Goal: Check status: Check status

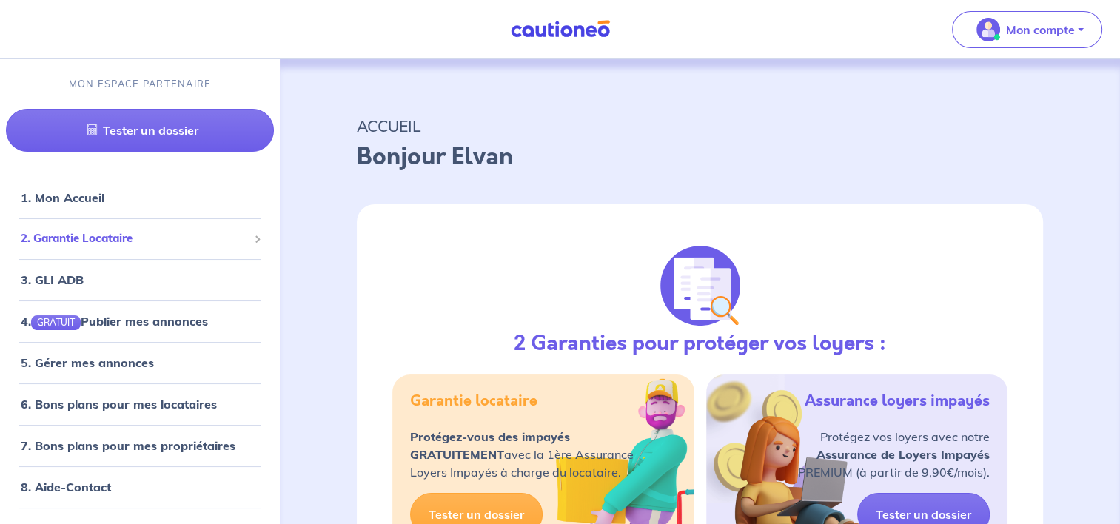
click at [150, 244] on span "2. Garantie Locataire" at bounding box center [134, 238] width 227 height 17
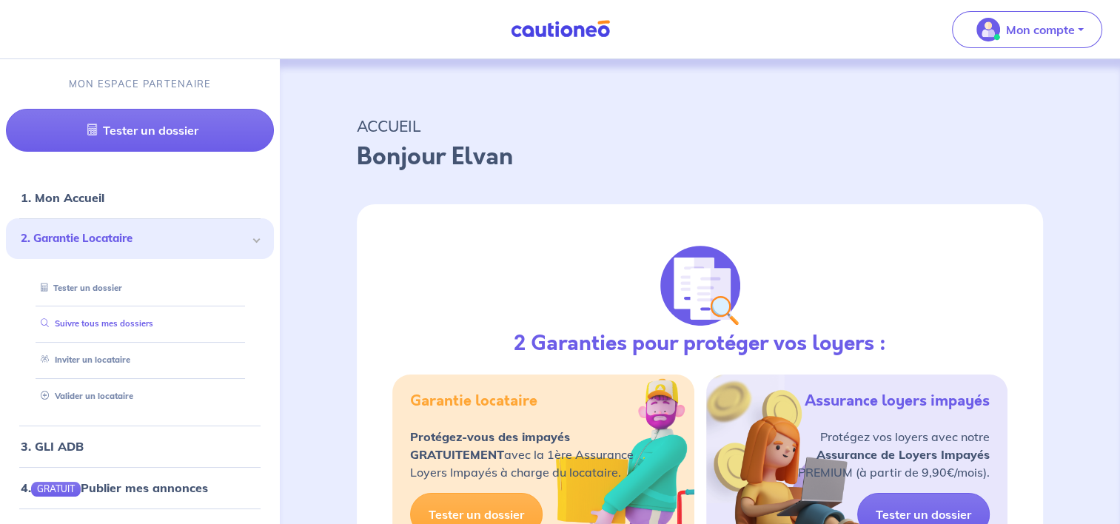
click at [153, 329] on link "Suivre tous mes dossiers" at bounding box center [94, 323] width 118 height 10
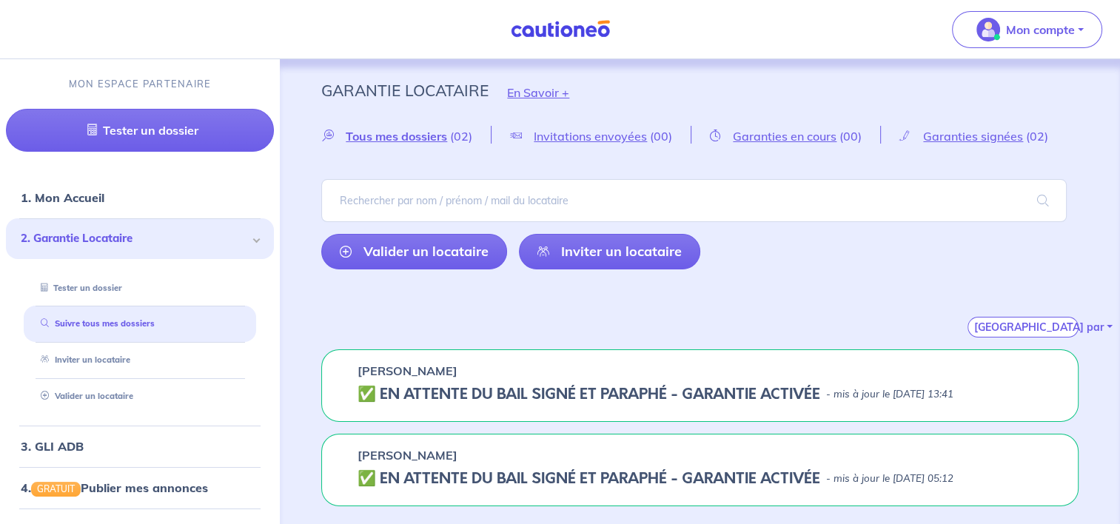
scroll to position [7, 0]
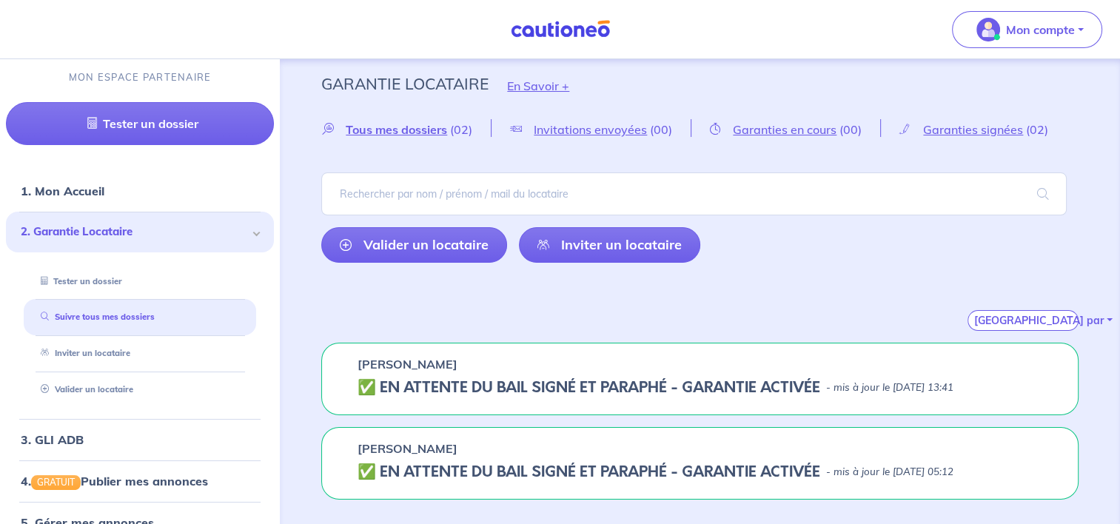
click at [598, 379] on h5 "✅️️️ EN ATTENTE DU BAIL SIGNÉ ET PARAPHÉ - GARANTIE ACTIVÉE" at bounding box center [589, 388] width 463 height 18
click at [546, 397] on div "[PERSON_NAME] ✅️️️ EN ATTENTE DU BAIL SIGNÉ ET PARAPHÉ - GARANTIE ACTIVÉE - mis…" at bounding box center [700, 379] width 758 height 73
click at [539, 379] on h5 "✅️️️ EN ATTENTE DU BAIL SIGNÉ ET PARAPHÉ - GARANTIE ACTIVÉE" at bounding box center [589, 388] width 463 height 18
click at [972, 128] on span "Garanties signées" at bounding box center [973, 129] width 100 height 15
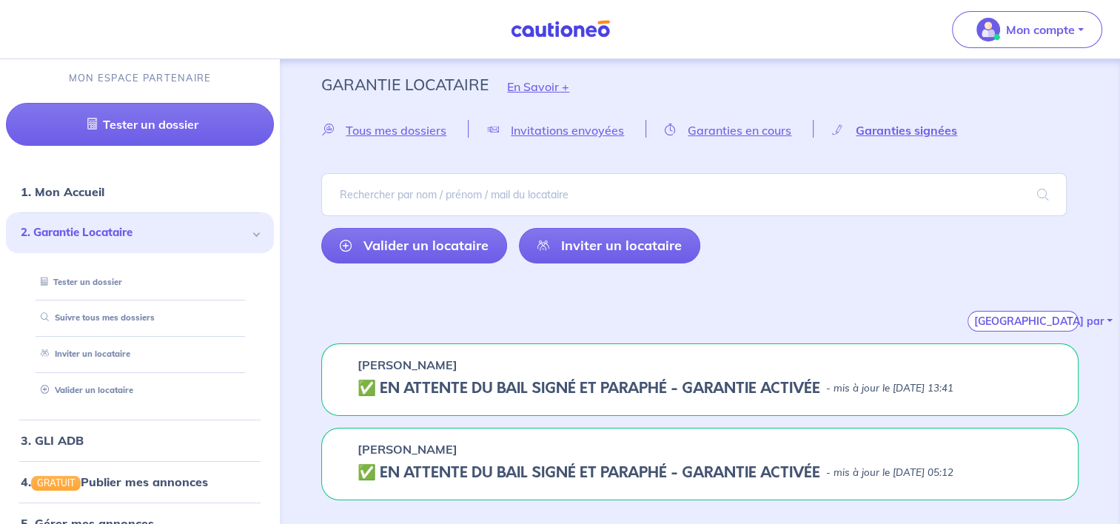
scroll to position [7, 0]
click at [862, 388] on p "- mis à jour le [DATE] 13:41" at bounding box center [889, 388] width 127 height 15
click at [535, 380] on h5 "✅️️️ EN ATTENTE DU BAIL SIGNÉ ET PARAPHÉ - GARANTIE ACTIVÉE" at bounding box center [589, 388] width 463 height 18
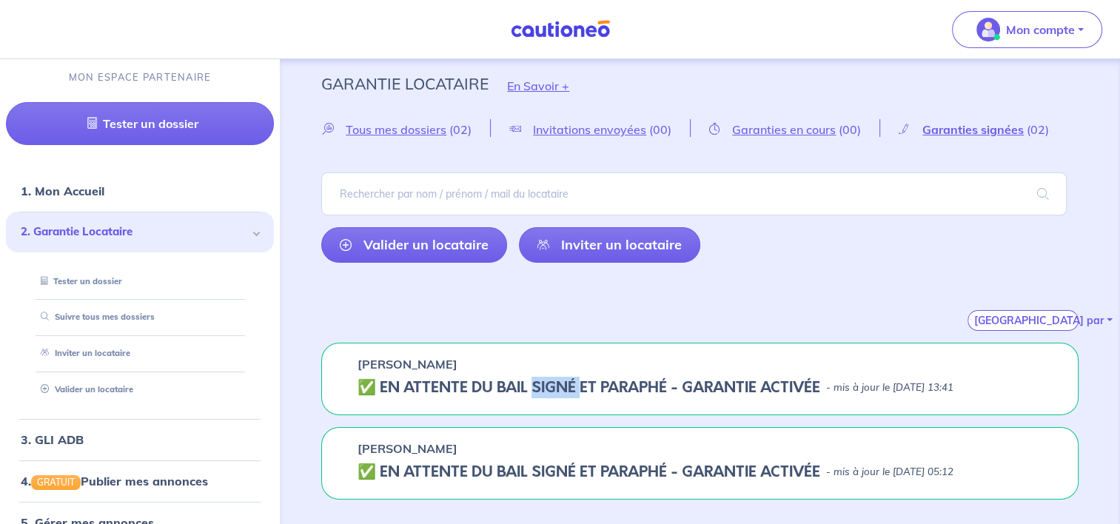
click at [535, 380] on h5 "✅️️️ EN ATTENTE DU BAIL SIGNÉ ET PARAPHÉ - GARANTIE ACTIVÉE" at bounding box center [589, 388] width 463 height 18
drag, startPoint x: 535, startPoint y: 380, endPoint x: 545, endPoint y: 477, distance: 97.5
click at [545, 477] on h5 "✅️️️ EN ATTENTE DU BAIL SIGNÉ ET PARAPHÉ - GARANTIE ACTIVÉE" at bounding box center [589, 473] width 463 height 18
click at [536, 366] on div "[PERSON_NAME]" at bounding box center [700, 364] width 685 height 18
click at [539, 397] on div "[PERSON_NAME] ✅️️️ EN ATTENTE DU BAIL SIGNÉ ET PARAPHÉ - GARANTIE ACTIVÉE - mis…" at bounding box center [700, 379] width 758 height 73
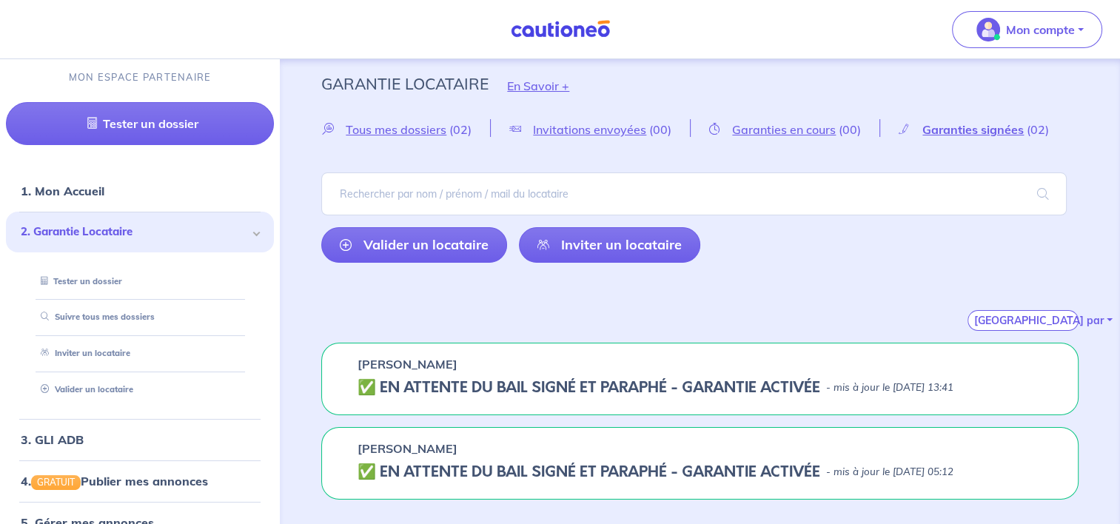
click at [370, 385] on h5 "✅️️️ EN ATTENTE DU BAIL SIGNÉ ET PARAPHÉ - GARANTIE ACTIVÉE" at bounding box center [589, 388] width 463 height 18
click at [372, 364] on p "[PERSON_NAME]" at bounding box center [408, 364] width 100 height 18
click at [367, 382] on h5 "✅️️️ EN ATTENTE DU BAIL SIGNÉ ET PARAPHÉ - GARANTIE ACTIVÉE" at bounding box center [589, 388] width 463 height 18
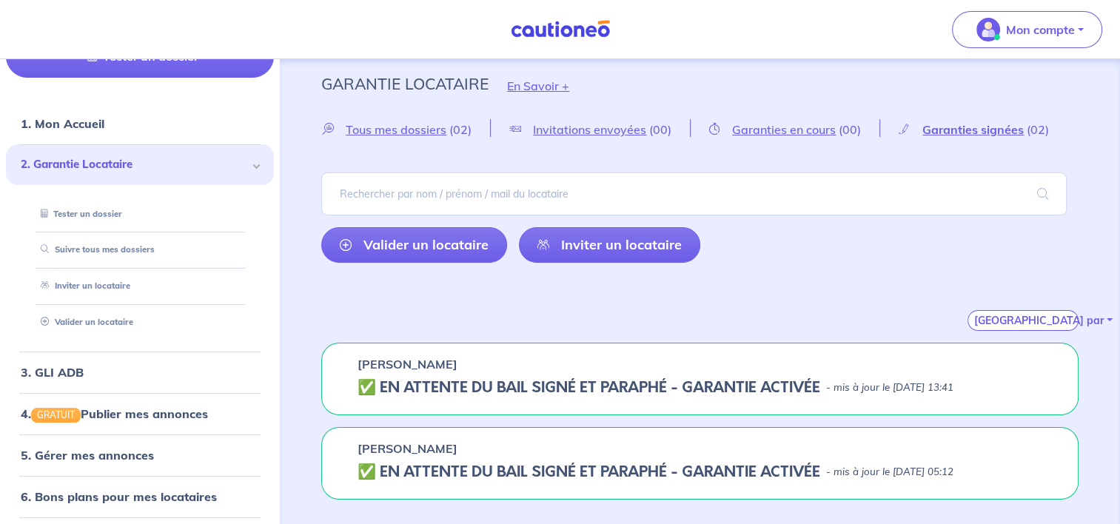
scroll to position [148, 0]
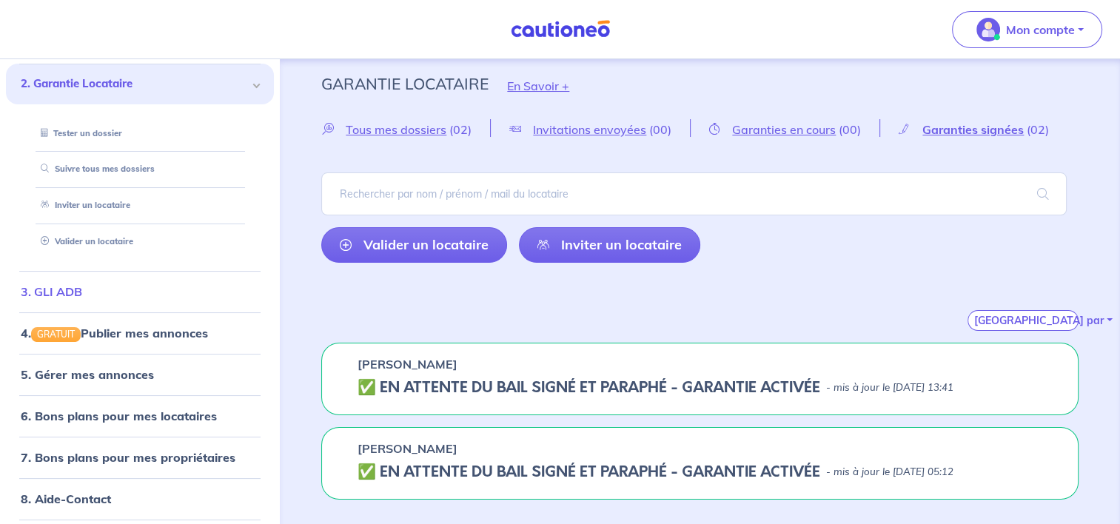
click at [82, 299] on link "3. GLI ADB" at bounding box center [51, 291] width 61 height 15
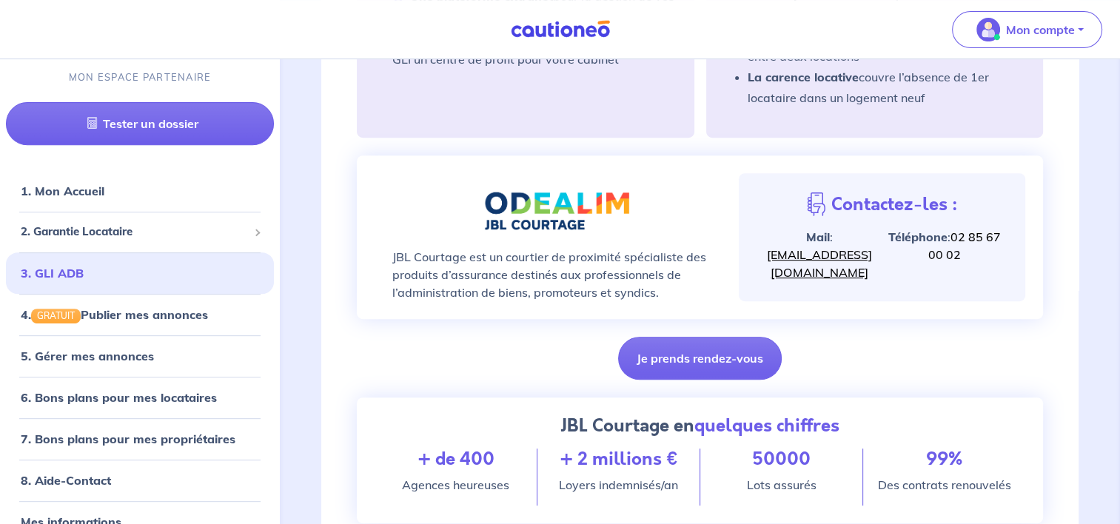
scroll to position [369, 0]
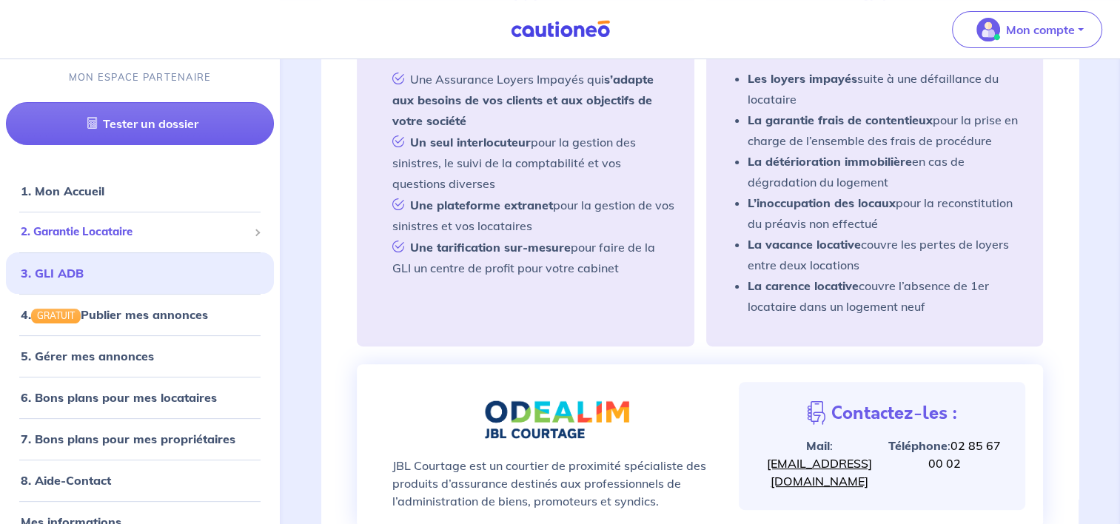
click at [188, 226] on span "2. Garantie Locataire" at bounding box center [134, 232] width 227 height 17
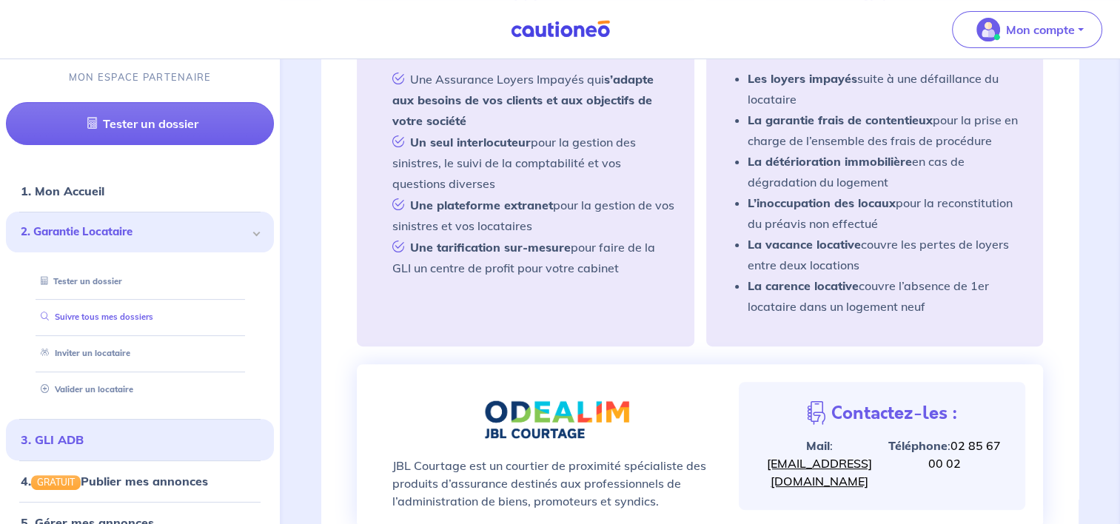
click at [119, 313] on link "Suivre tous mes dossiers" at bounding box center [94, 317] width 118 height 10
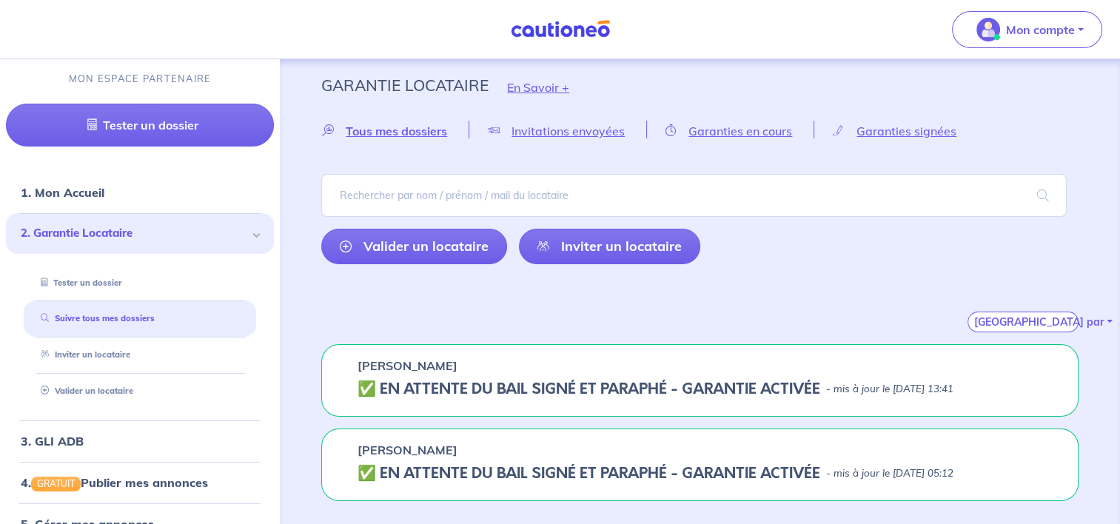
scroll to position [7, 0]
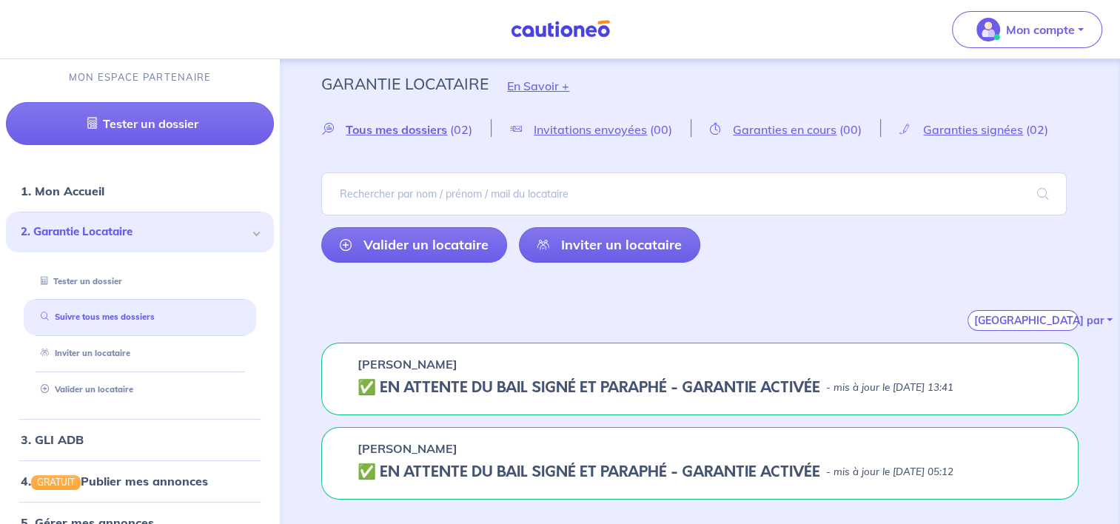
click at [779, 369] on div "[PERSON_NAME]" at bounding box center [700, 364] width 685 height 18
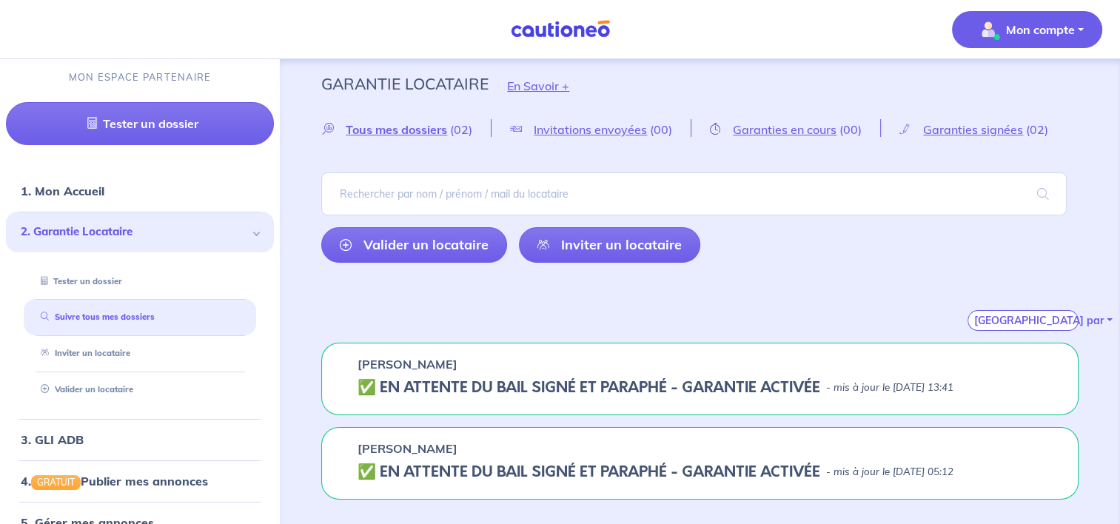
click at [1023, 21] on p "Mon compte" at bounding box center [1040, 30] width 69 height 18
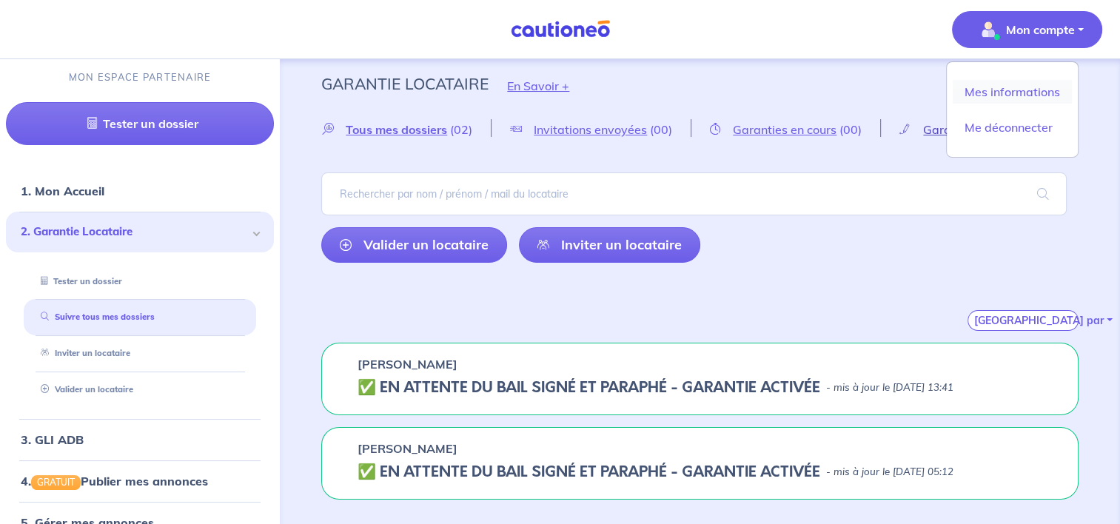
drag, startPoint x: 1004, startPoint y: 94, endPoint x: 933, endPoint y: 126, distance: 77.9
click at [1004, 94] on link "Mes informations" at bounding box center [1012, 92] width 119 height 24
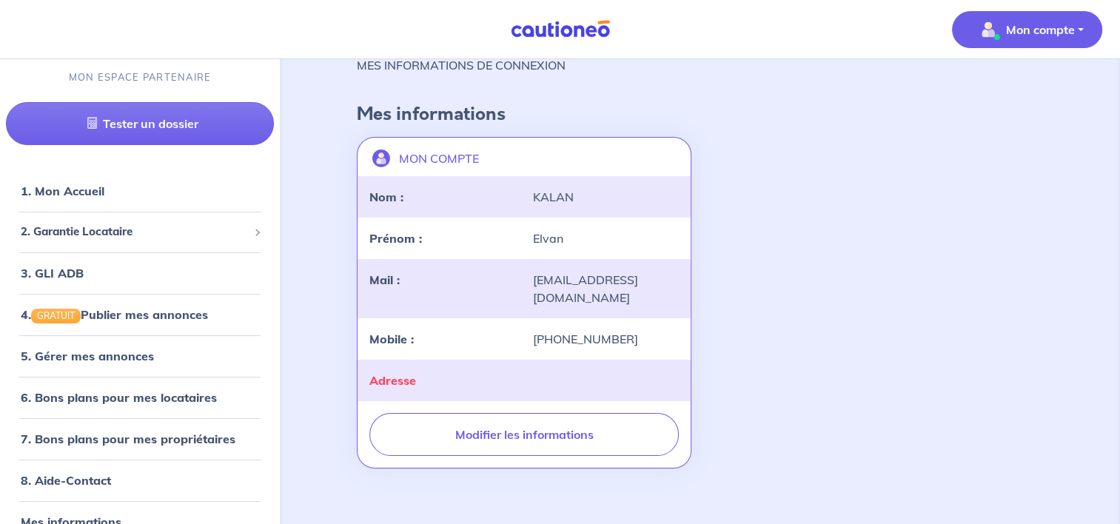
scroll to position [59, 0]
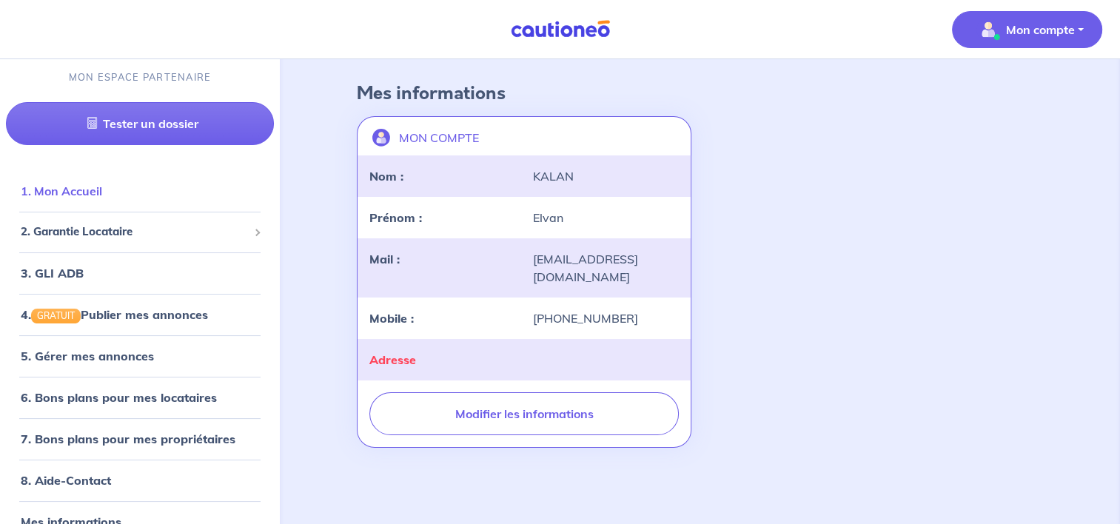
click at [102, 198] on link "1. Mon Accueil" at bounding box center [61, 191] width 81 height 15
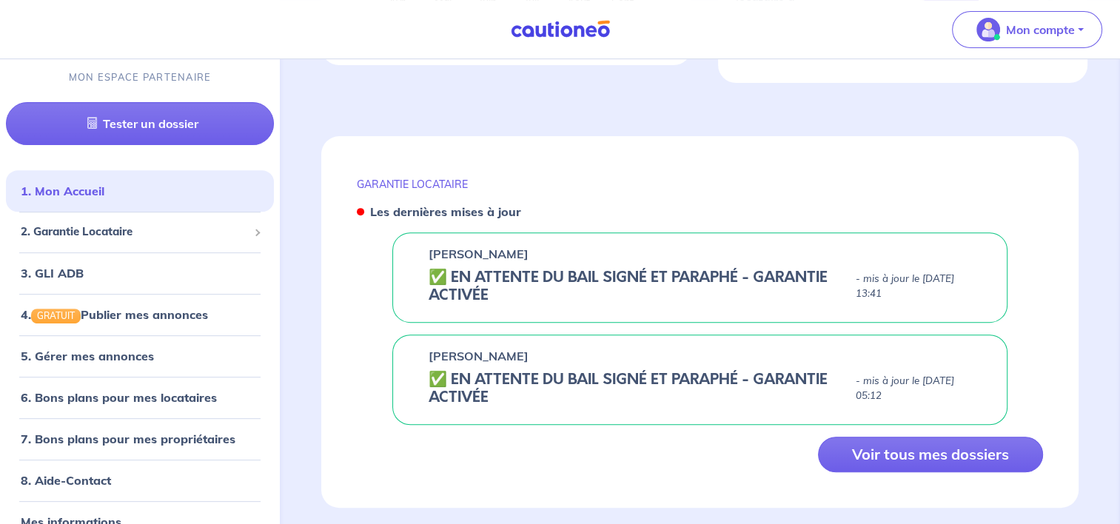
scroll to position [537, 0]
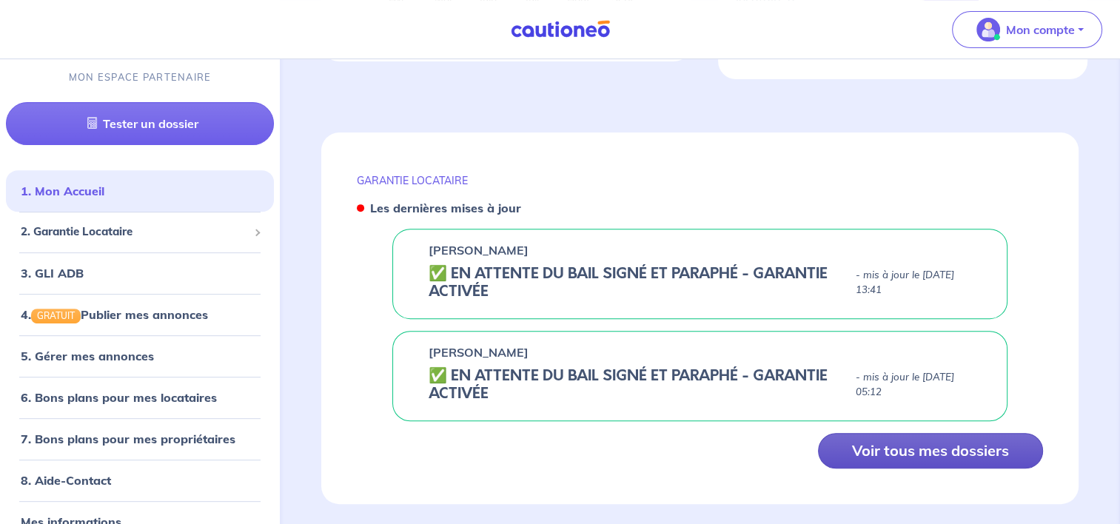
click at [1009, 438] on button "Voir tous mes dossiers" at bounding box center [930, 451] width 225 height 36
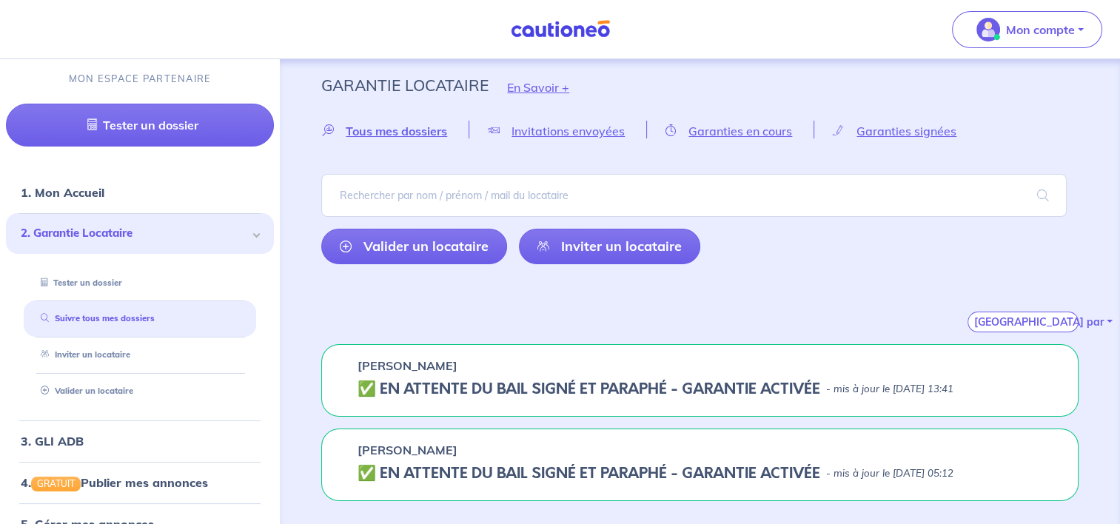
scroll to position [7, 0]
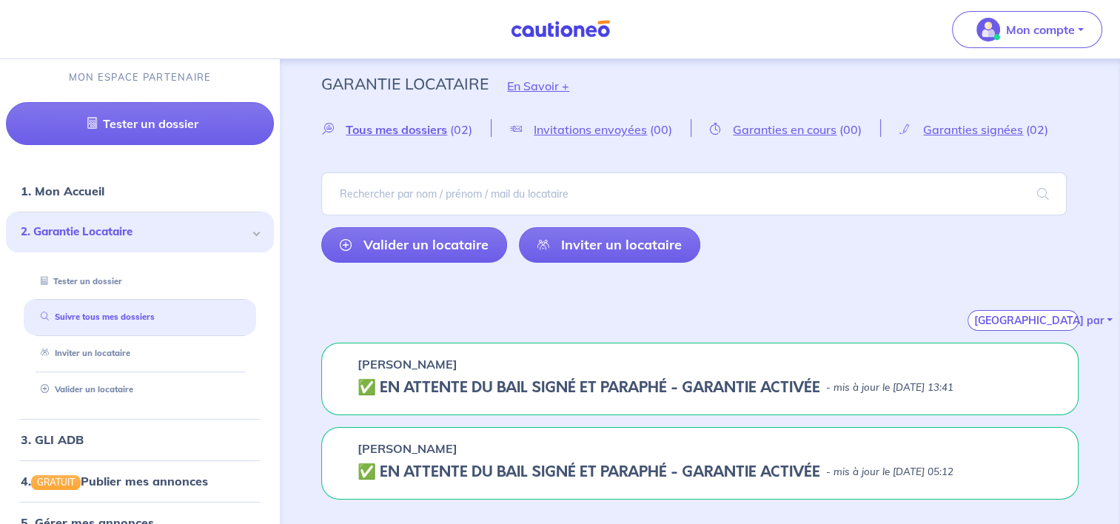
click at [669, 477] on h5 "✅️️️ EN ATTENTE DU BAIL SIGNÉ ET PARAPHÉ - GARANTIE ACTIVÉE" at bounding box center [589, 473] width 463 height 18
click at [615, 471] on h5 "✅️️️ EN ATTENTE DU BAIL SIGNÉ ET PARAPHÉ - GARANTIE ACTIVÉE" at bounding box center [589, 473] width 463 height 18
click at [613, 471] on h5 "✅️️️ EN ATTENTE DU BAIL SIGNÉ ET PARAPHÉ - GARANTIE ACTIVÉE" at bounding box center [589, 473] width 463 height 18
click at [370, 383] on h5 "✅️️️ EN ATTENTE DU BAIL SIGNÉ ET PARAPHÉ - GARANTIE ACTIVÉE" at bounding box center [589, 388] width 463 height 18
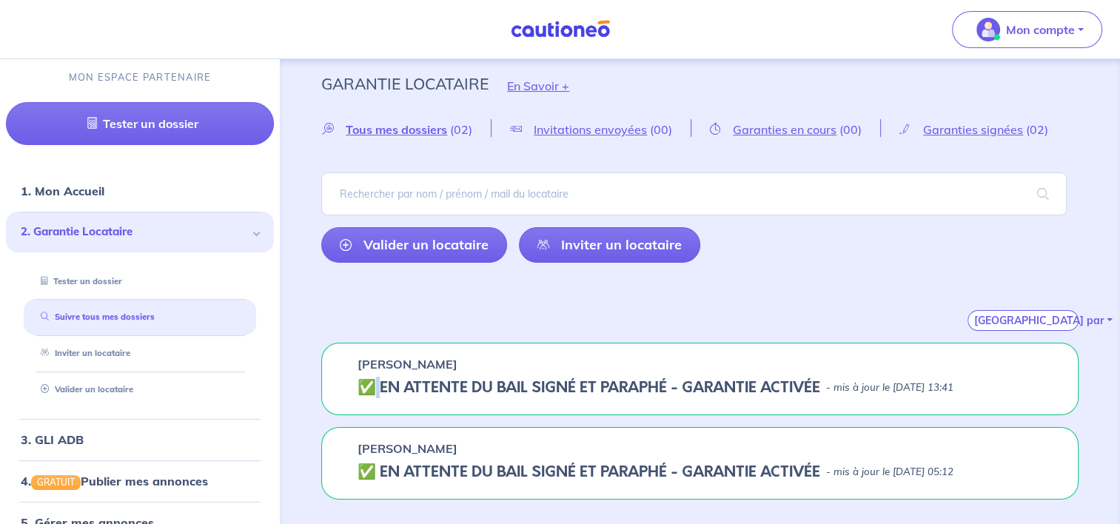
click at [370, 383] on h5 "✅️️️ EN ATTENTE DU BAIL SIGNÉ ET PARAPHÉ - GARANTIE ACTIVÉE" at bounding box center [589, 388] width 463 height 18
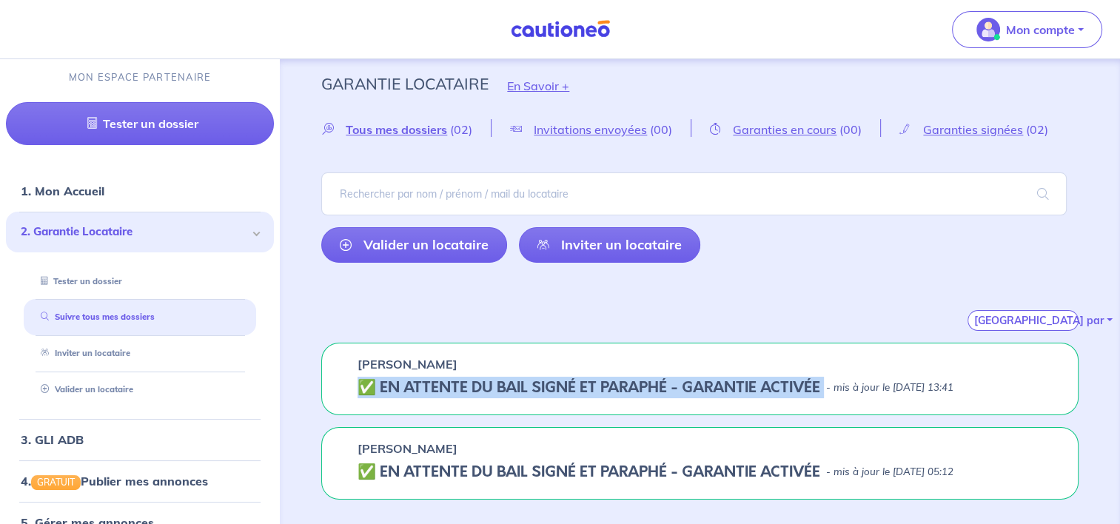
click at [370, 383] on h5 "✅️️️ EN ATTENTE DU BAIL SIGNÉ ET PARAPHÉ - GARANTIE ACTIVÉE" at bounding box center [589, 388] width 463 height 18
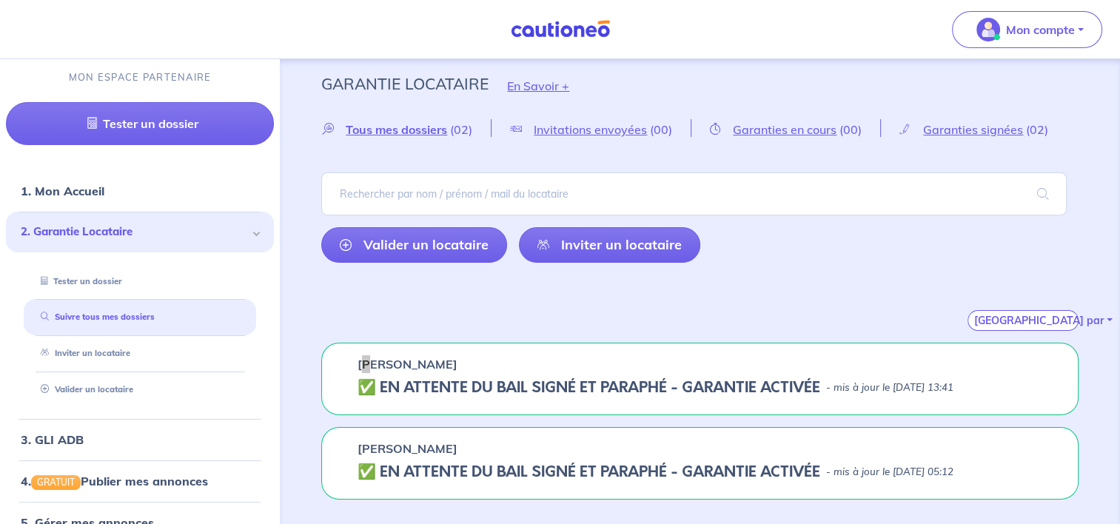
drag, startPoint x: 370, startPoint y: 383, endPoint x: 370, endPoint y: 361, distance: 21.5
click at [370, 361] on p "[PERSON_NAME]" at bounding box center [408, 364] width 100 height 18
drag, startPoint x: 370, startPoint y: 361, endPoint x: 391, endPoint y: 392, distance: 37.2
click at [391, 392] on h5 "✅️️️ EN ATTENTE DU BAIL SIGNÉ ET PARAPHÉ - GARANTIE ACTIVÉE" at bounding box center [589, 388] width 463 height 18
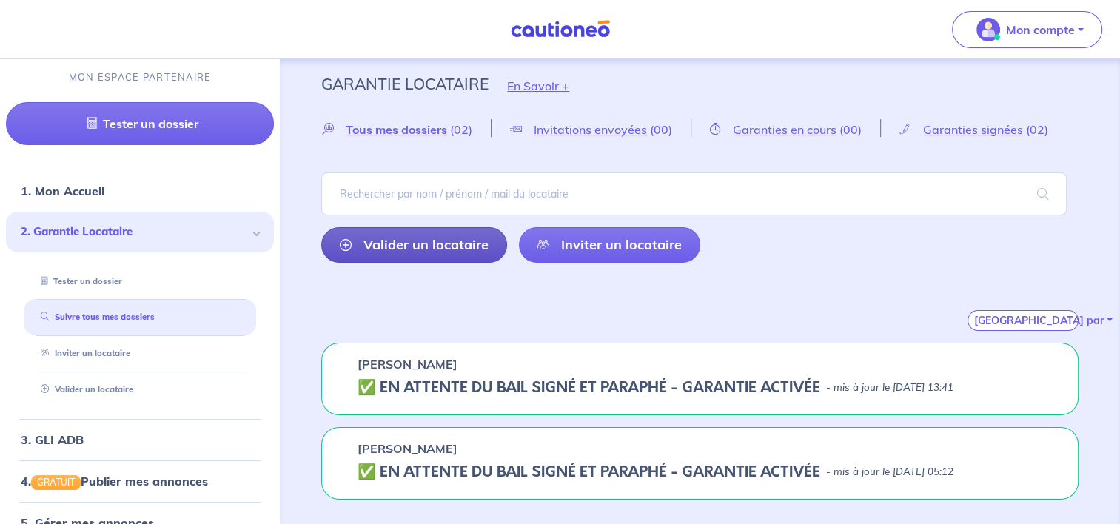
click at [413, 235] on link "Valider un locataire" at bounding box center [414, 245] width 186 height 36
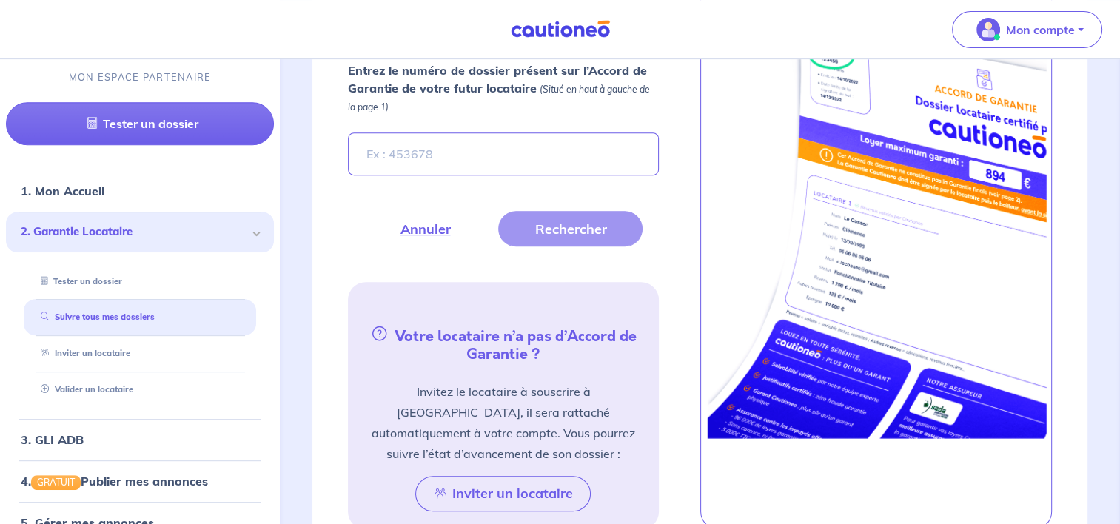
scroll to position [570, 0]
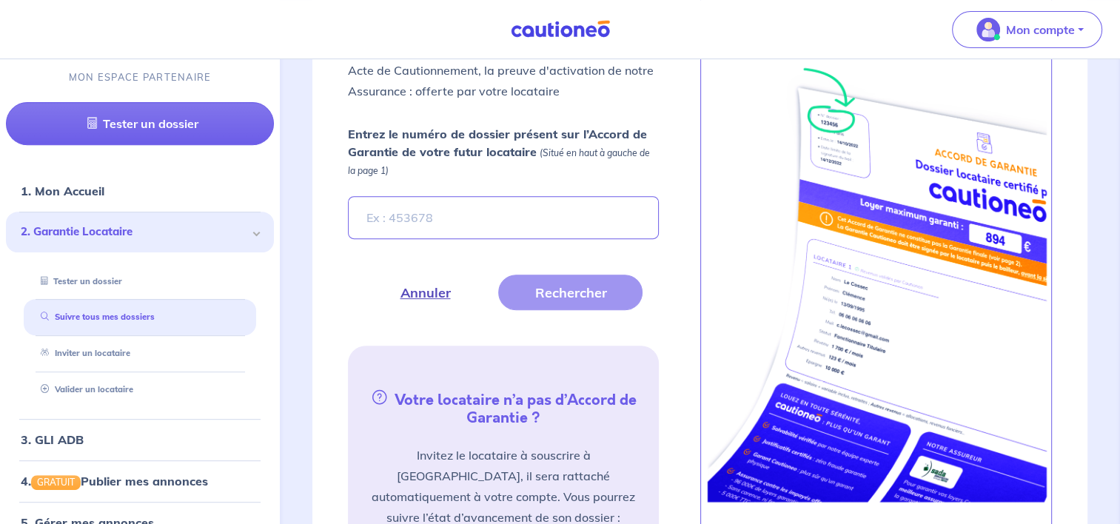
click at [432, 289] on button "Annuler" at bounding box center [425, 293] width 123 height 36
click at [427, 290] on button "Annuler" at bounding box center [425, 293] width 123 height 36
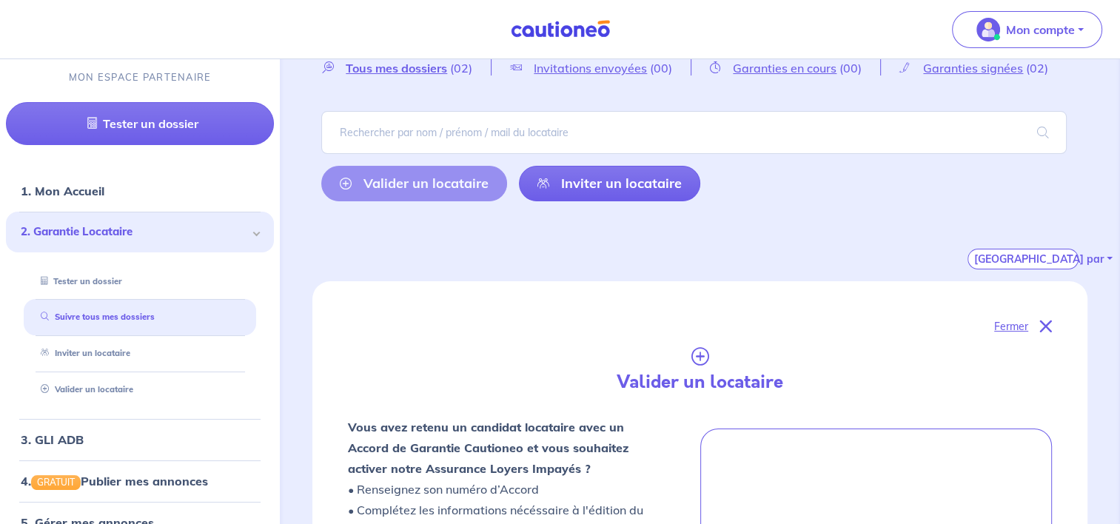
scroll to position [0, 0]
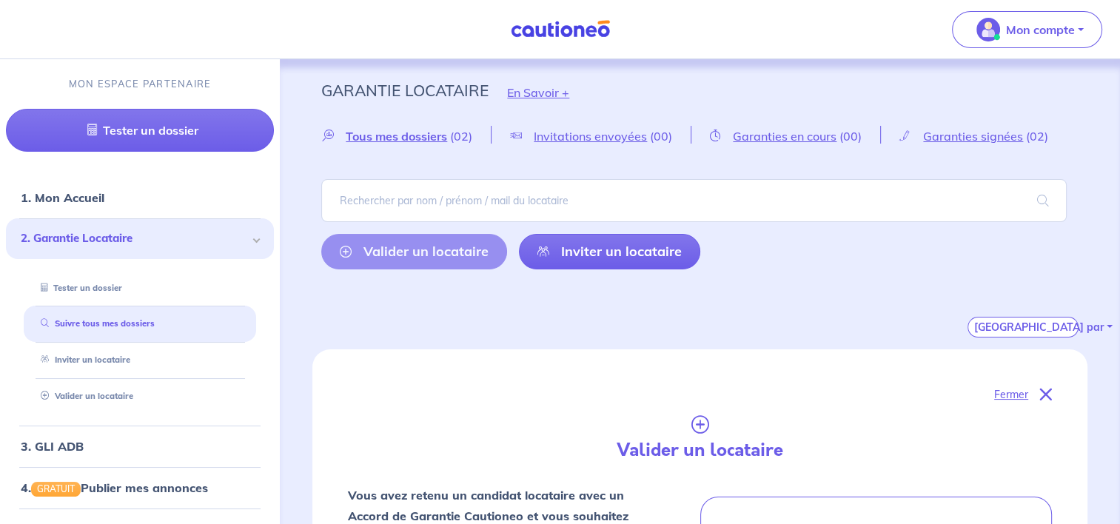
click at [1023, 389] on p "Fermer" at bounding box center [1011, 394] width 34 height 19
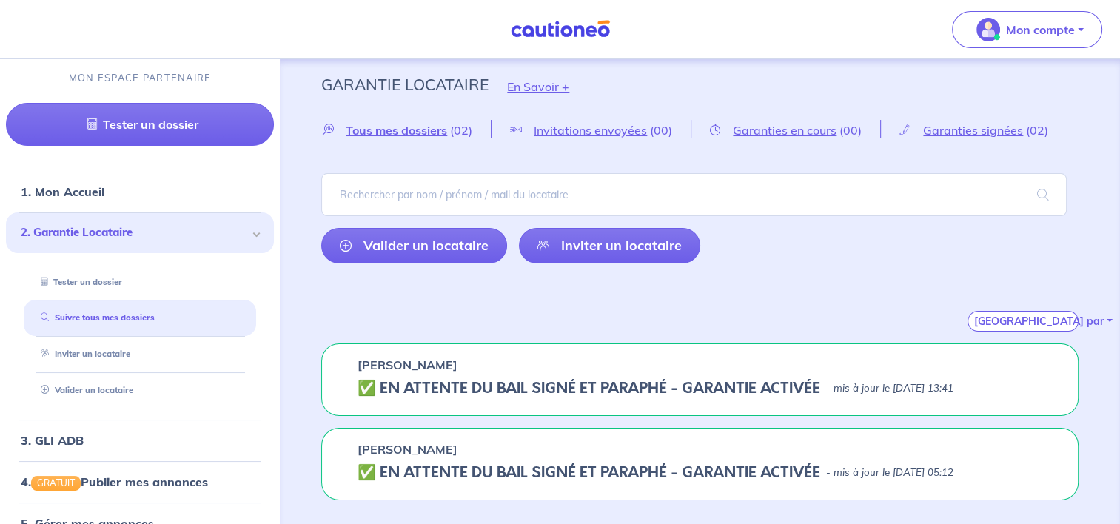
scroll to position [7, 0]
click at [582, 464] on h5 "✅️️️ EN ATTENTE DU BAIL SIGNÉ ET PARAPHÉ - GARANTIE ACTIVÉE" at bounding box center [589, 473] width 463 height 18
click at [506, 464] on h5 "✅️️️ EN ATTENTE DU BAIL SIGNÉ ET PARAPHÉ - GARANTIE ACTIVÉE" at bounding box center [589, 473] width 463 height 18
click at [512, 469] on h5 "✅️️️ EN ATTENTE DU BAIL SIGNÉ ET PARAPHÉ - GARANTIE ACTIVÉE" at bounding box center [589, 473] width 463 height 18
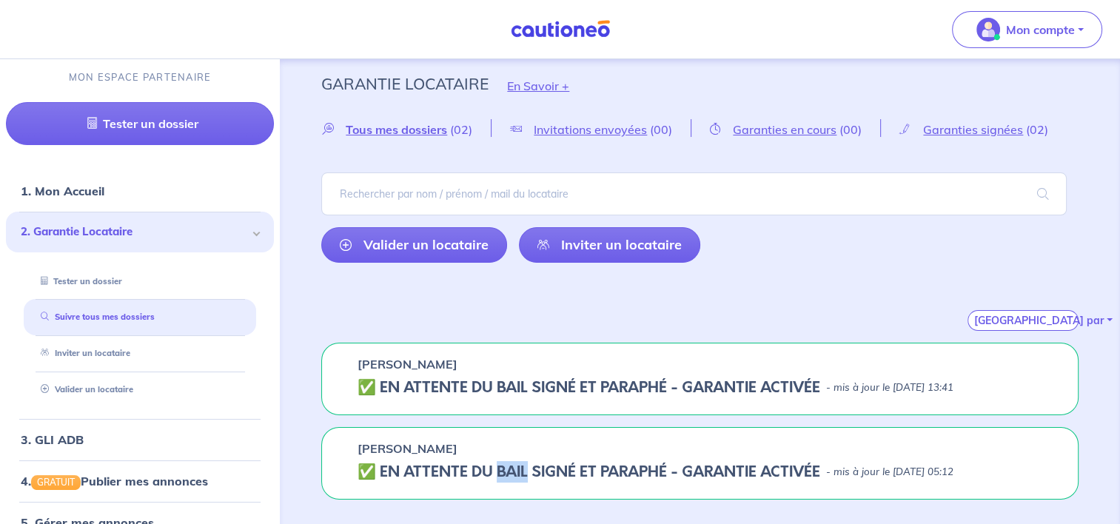
click at [512, 469] on h5 "✅️️️ EN ATTENTE DU BAIL SIGNÉ ET PARAPHÉ - GARANTIE ACTIVÉE" at bounding box center [589, 473] width 463 height 18
click at [475, 472] on h5 "✅️️️ EN ATTENTE DU BAIL SIGNÉ ET PARAPHÉ - GARANTIE ACTIVÉE" at bounding box center [589, 473] width 463 height 18
click at [797, 474] on h5 "✅️️️ EN ATTENTE DU BAIL SIGNÉ ET PARAPHÉ - GARANTIE ACTIVÉE" at bounding box center [589, 473] width 463 height 18
click at [952, 133] on span "Garanties signées" at bounding box center [973, 129] width 100 height 15
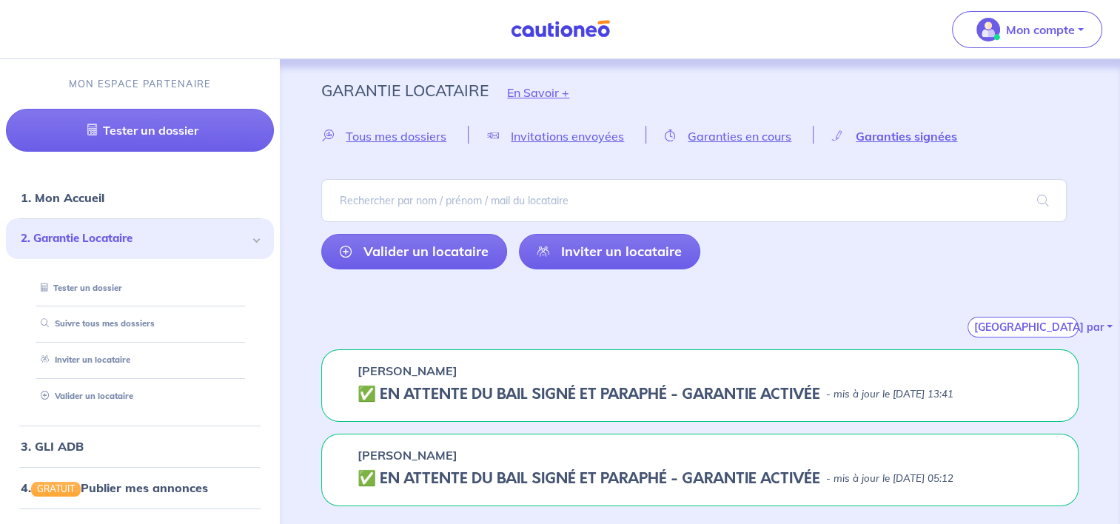
scroll to position [7, 0]
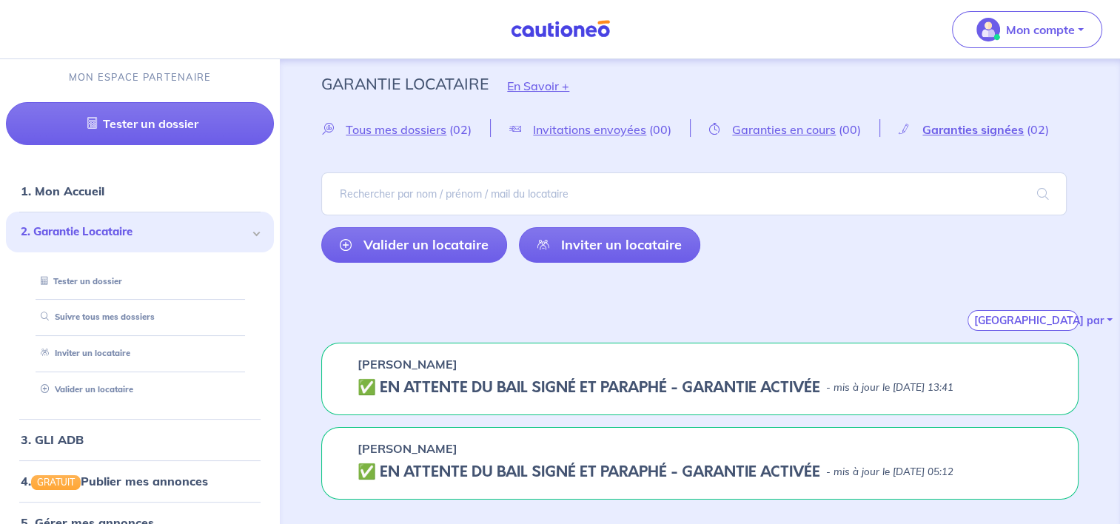
click at [538, 468] on h5 "✅️️️ EN ATTENTE DU BAIL SIGNÉ ET PARAPHÉ - GARANTIE ACTIVÉE" at bounding box center [589, 473] width 463 height 18
drag, startPoint x: 607, startPoint y: 469, endPoint x: 664, endPoint y: 467, distance: 57.1
click at [609, 469] on h5 "✅️️️ EN ATTENTE DU BAIL SIGNÉ ET PARAPHÉ - GARANTIE ACTIVÉE" at bounding box center [589, 473] width 463 height 18
drag, startPoint x: 750, startPoint y: 465, endPoint x: 518, endPoint y: 468, distance: 232.5
click at [752, 465] on h5 "✅️️️ EN ATTENTE DU BAIL SIGNÉ ET PARAPHÉ - GARANTIE ACTIVÉE" at bounding box center [589, 473] width 463 height 18
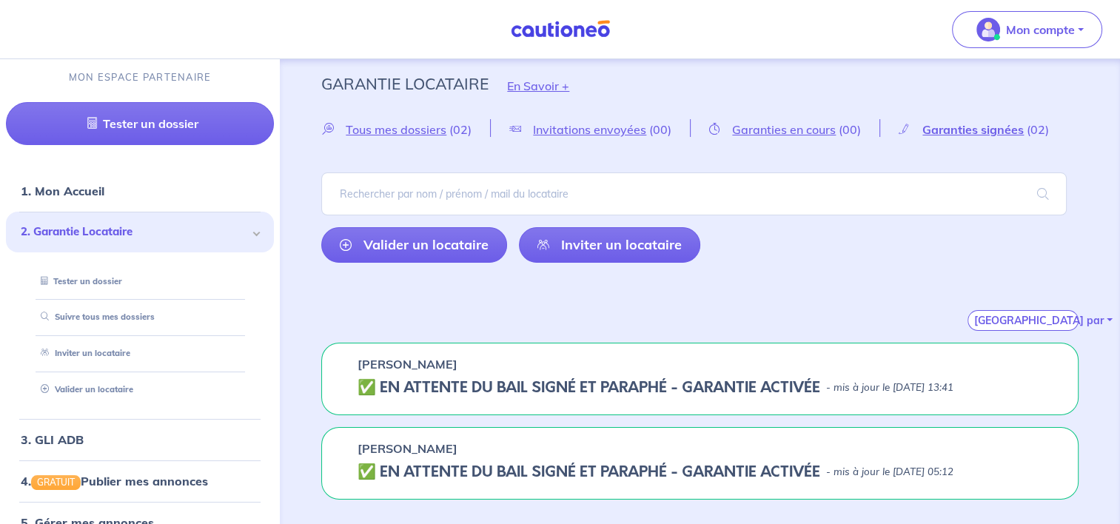
click at [385, 470] on h5 "✅️️️ EN ATTENTE DU BAIL SIGNÉ ET PARAPHÉ - GARANTIE ACTIVÉE" at bounding box center [589, 473] width 463 height 18
click at [367, 467] on h5 "✅️️️ EN ATTENTE DU BAIL SIGNÉ ET PARAPHÉ - GARANTIE ACTIVÉE" at bounding box center [589, 473] width 463 height 18
drag, startPoint x: 367, startPoint y: 467, endPoint x: 370, endPoint y: 372, distance: 94.8
click at [370, 372] on div "[PERSON_NAME] ✅️️️ EN ATTENTE DU BAIL SIGNÉ ET PARAPHÉ - GARANTIE ACTIVÉE - mis…" at bounding box center [700, 379] width 758 height 73
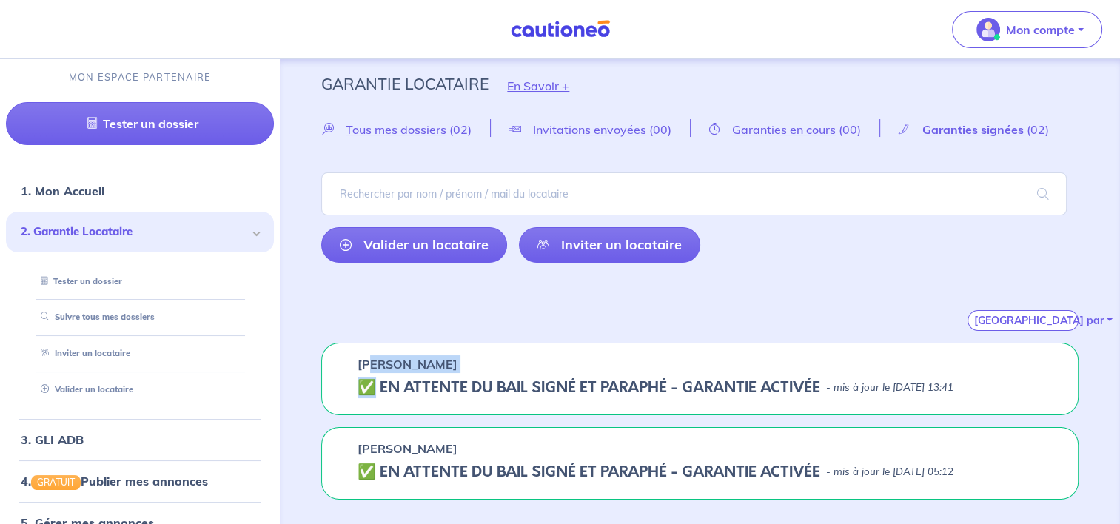
drag, startPoint x: 370, startPoint y: 372, endPoint x: 370, endPoint y: 384, distance: 12.6
click at [370, 384] on h5 "✅️️️ EN ATTENTE DU BAIL SIGNÉ ET PARAPHÉ - GARANTIE ACTIVÉE" at bounding box center [589, 388] width 463 height 18
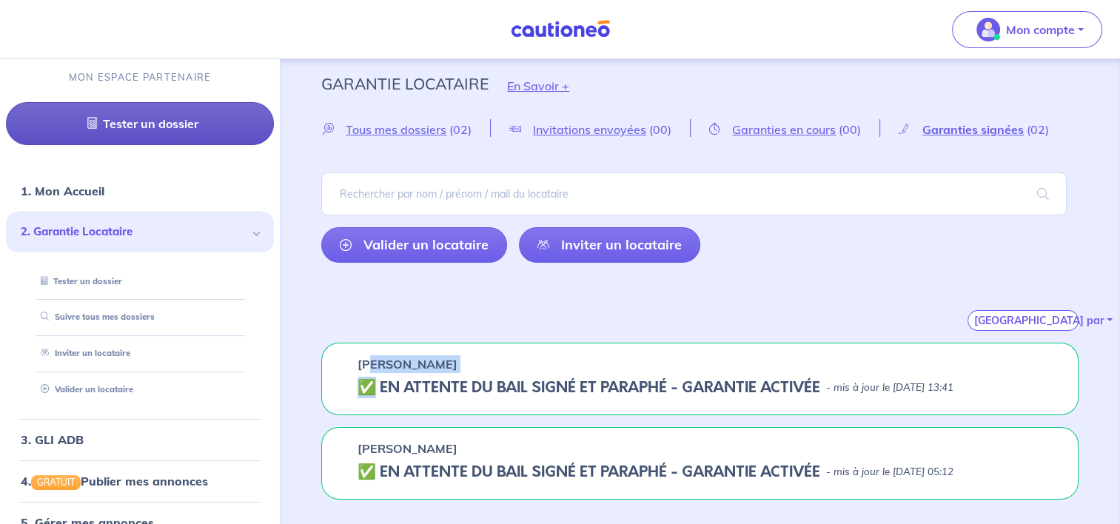
click at [144, 129] on link "Tester un dossier" at bounding box center [140, 123] width 268 height 43
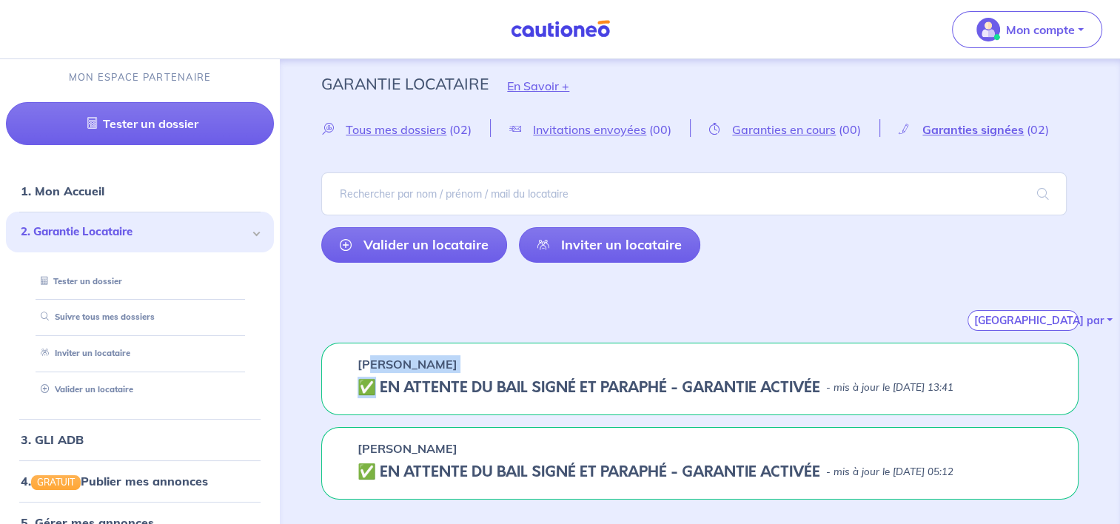
click at [408, 365] on p "[PERSON_NAME]" at bounding box center [408, 364] width 100 height 18
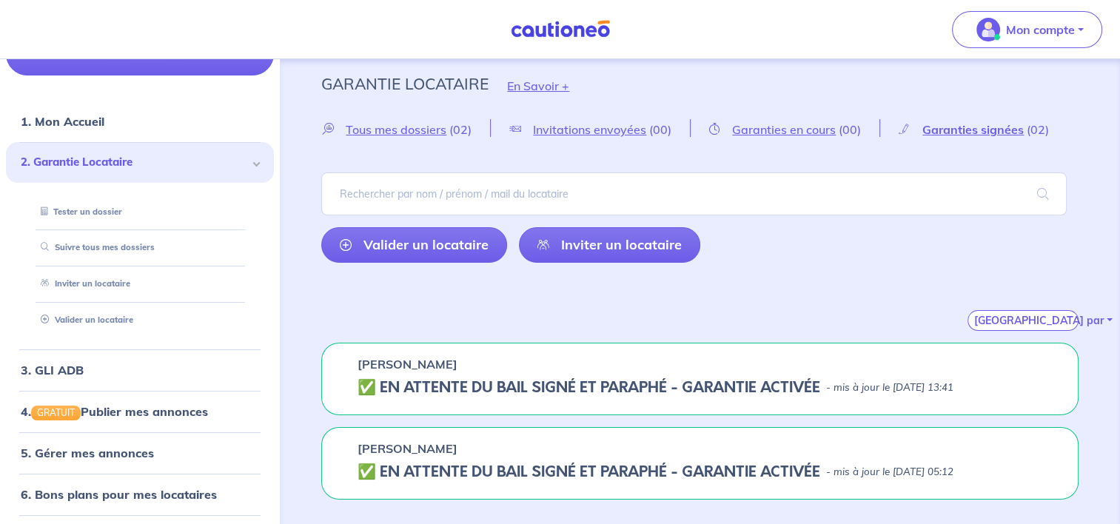
scroll to position [192, 0]
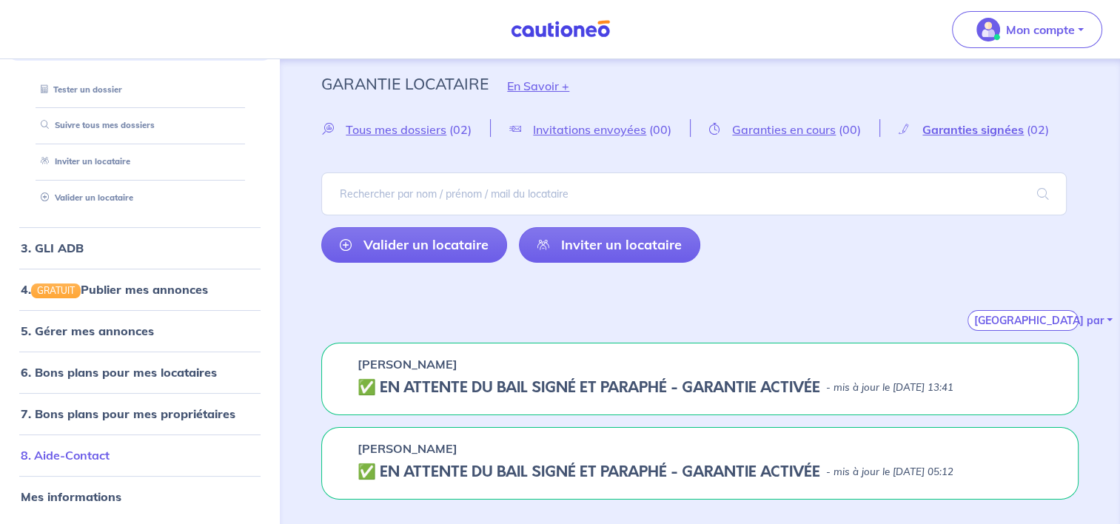
click at [110, 458] on link "8. Aide-Contact" at bounding box center [65, 455] width 89 height 15
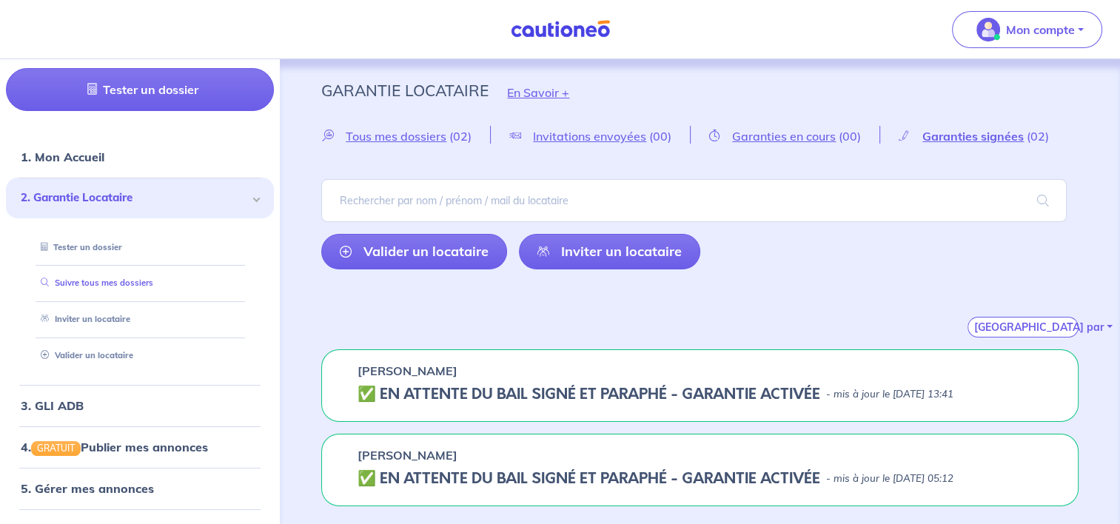
scroll to position [74, 0]
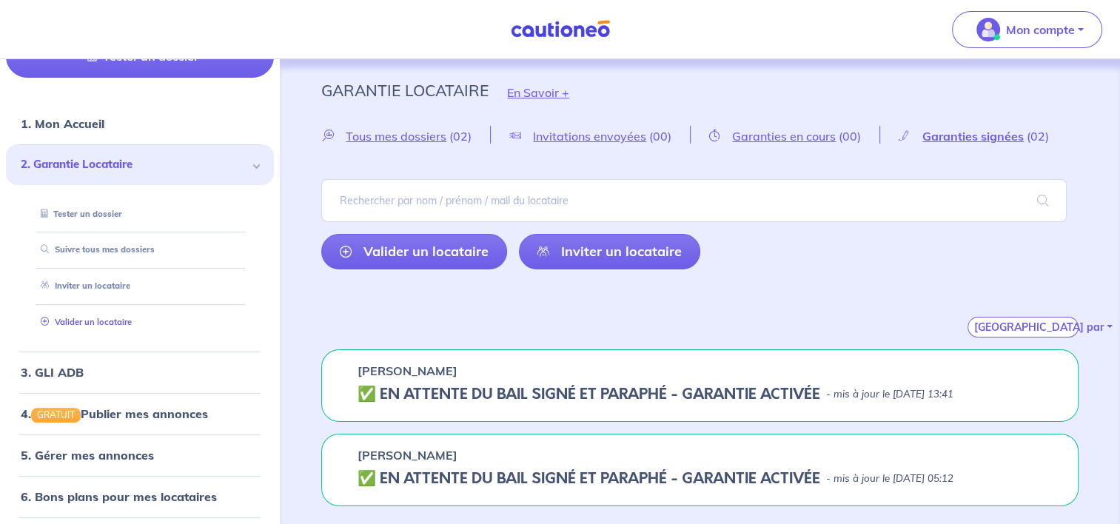
click at [132, 317] on link "Valider un locataire" at bounding box center [83, 322] width 97 height 10
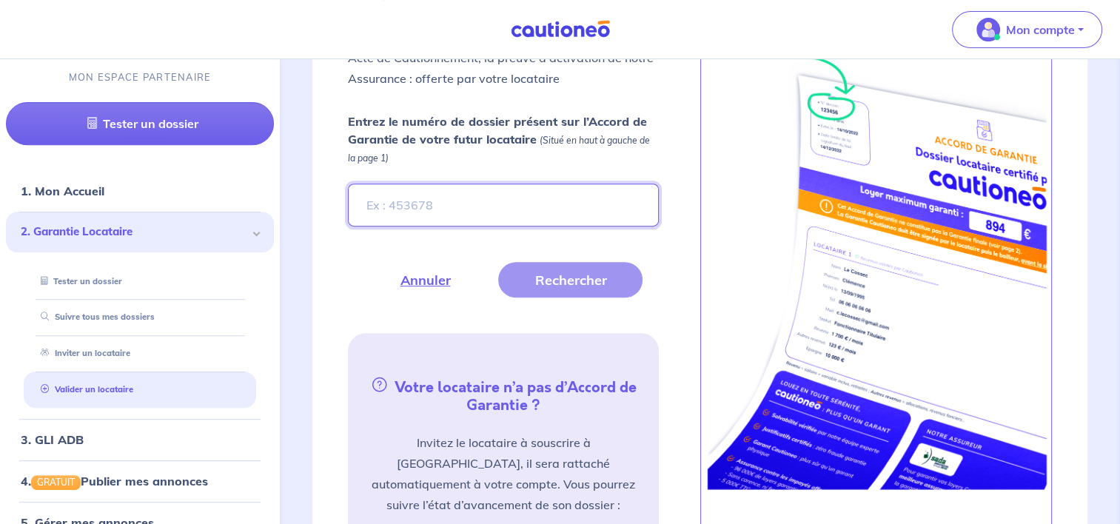
scroll to position [518, 0]
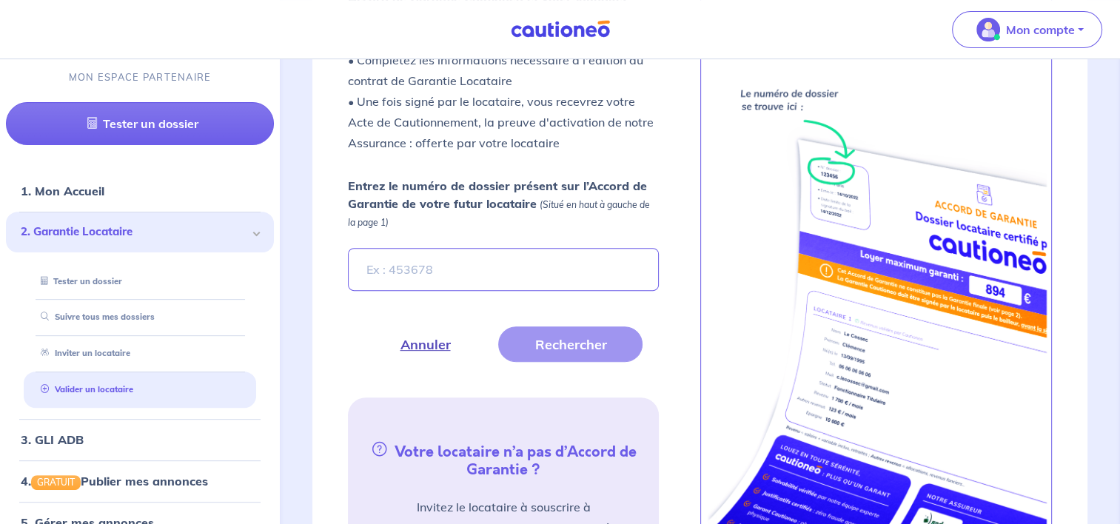
click at [416, 338] on button "Annuler" at bounding box center [425, 345] width 123 height 36
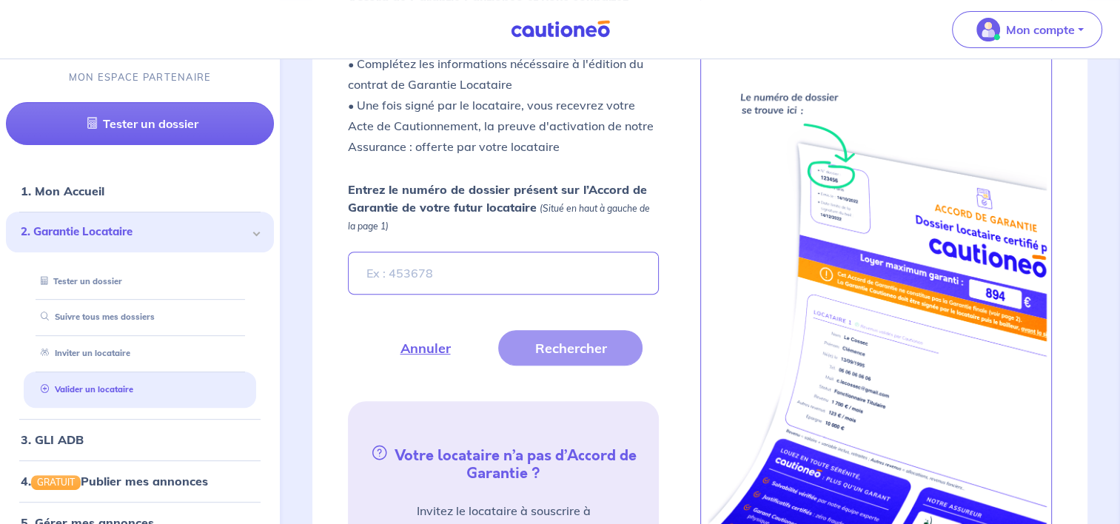
scroll to position [444, 0]
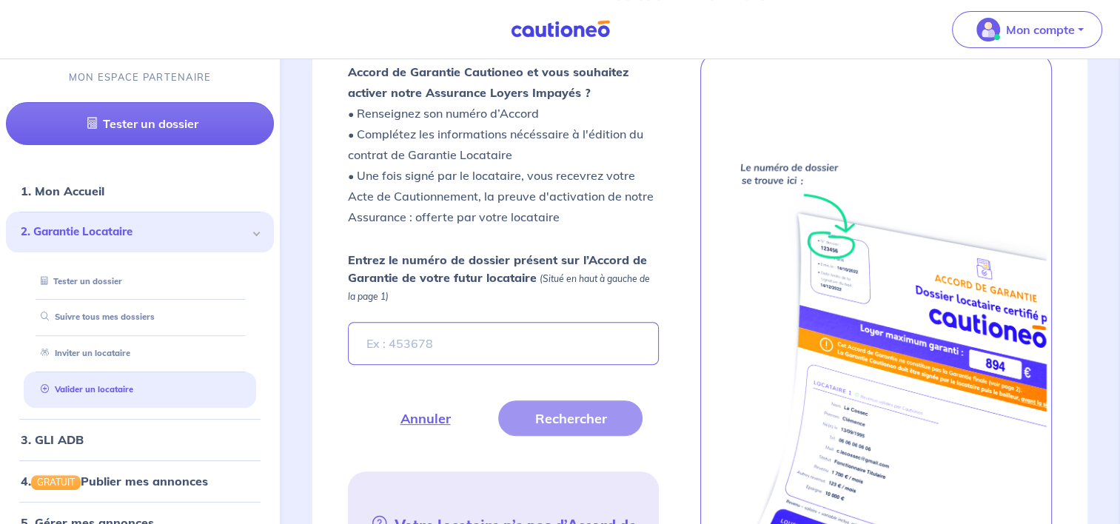
click at [467, 272] on strong "Entrez le numéro de dossier présent sur l’Accord de Garantie de votre futur loc…" at bounding box center [497, 269] width 299 height 33
click at [467, 322] on input "Entrez le numéro de dossier présent sur l’Accord de Garantie de votre futur loc…" at bounding box center [503, 343] width 310 height 43
click at [436, 343] on input "Entrez le numéro de dossier présent sur l’Accord de Garantie de votre futur loc…" at bounding box center [503, 343] width 310 height 43
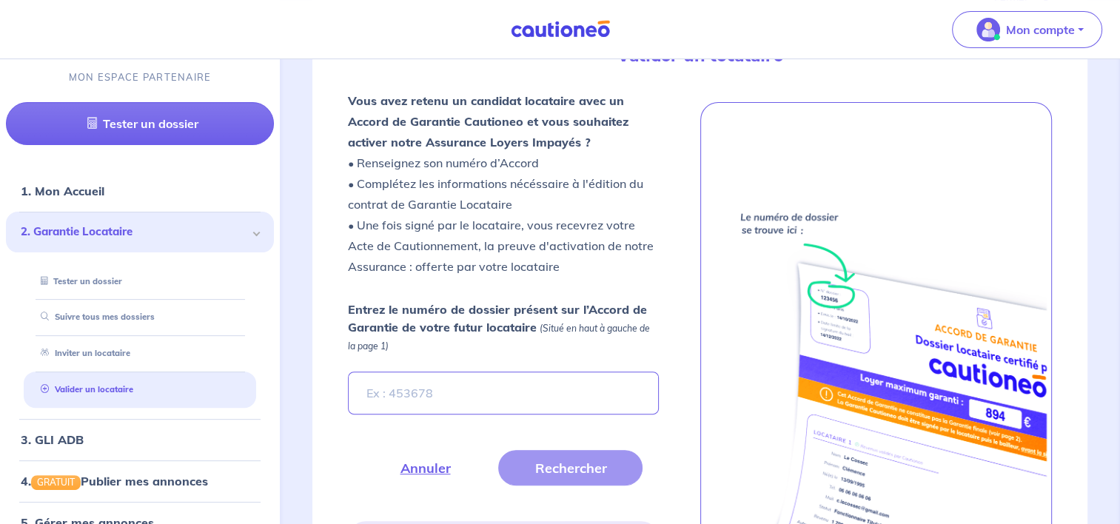
scroll to position [370, 0]
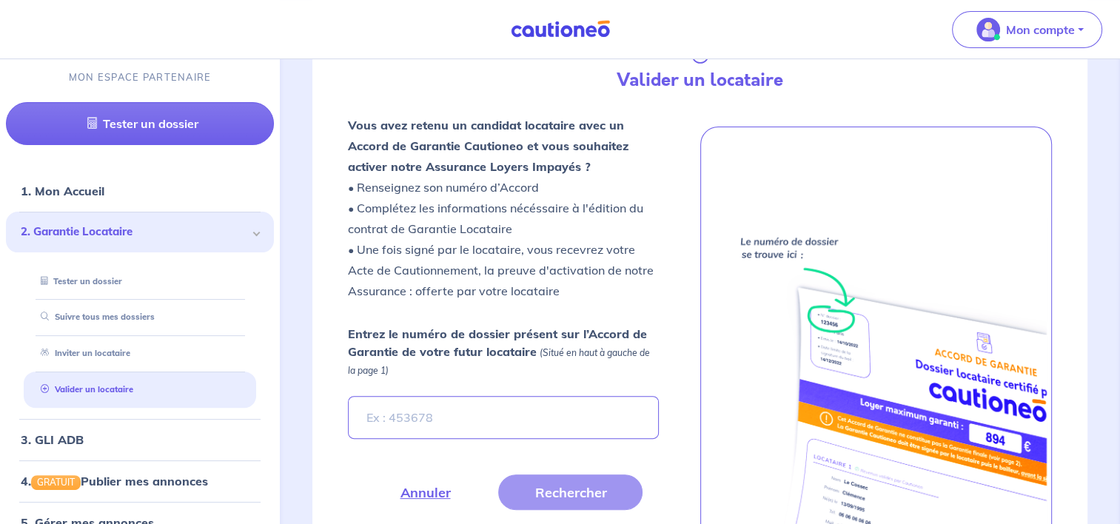
click at [462, 293] on p "Vous avez retenu un candidat locataire avec un Accord de Garantie Cautioneo et …" at bounding box center [503, 208] width 310 height 187
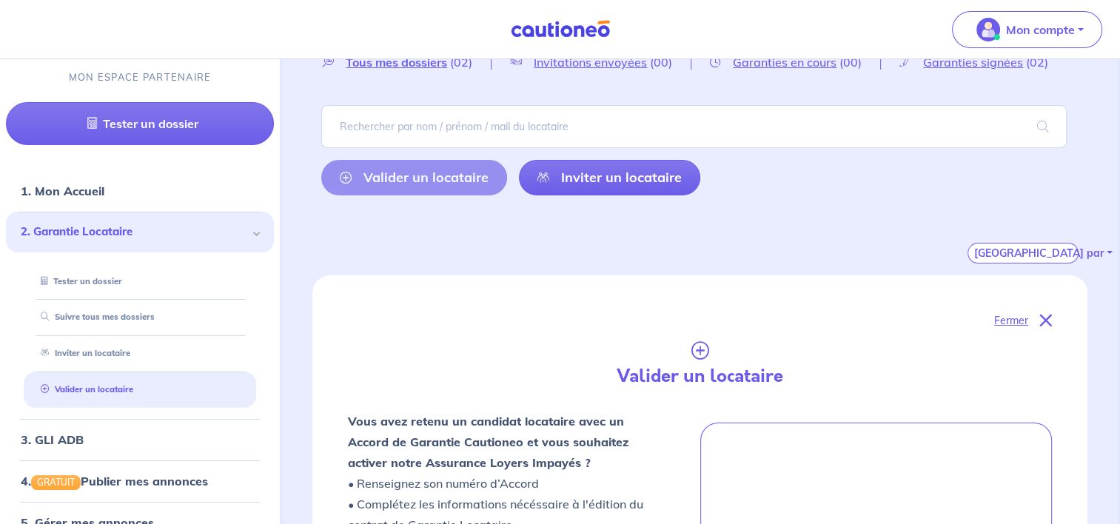
scroll to position [0, 0]
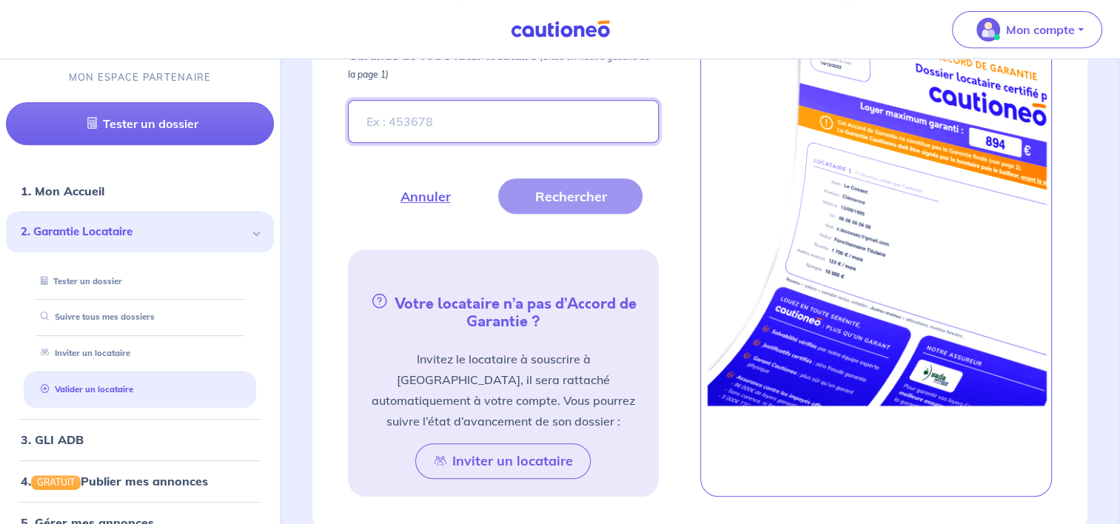
click at [446, 124] on input "Entrez le numéro de dossier présent sur l’Accord de Garantie de votre futur loc…" at bounding box center [503, 121] width 310 height 43
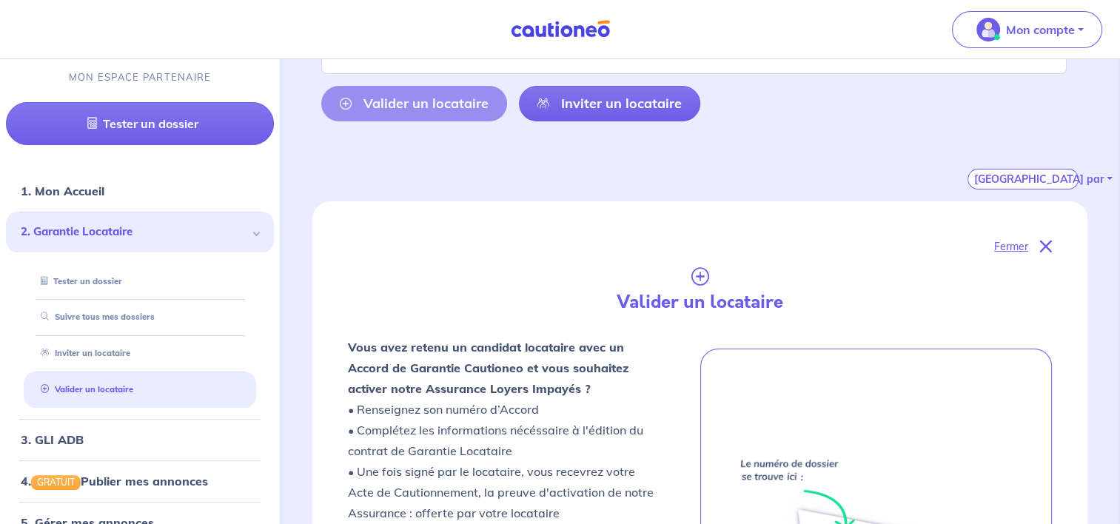
drag, startPoint x: 1037, startPoint y: 242, endPoint x: 912, endPoint y: 249, distance: 124.6
click at [1037, 242] on div "Fermer" at bounding box center [700, 246] width 704 height 19
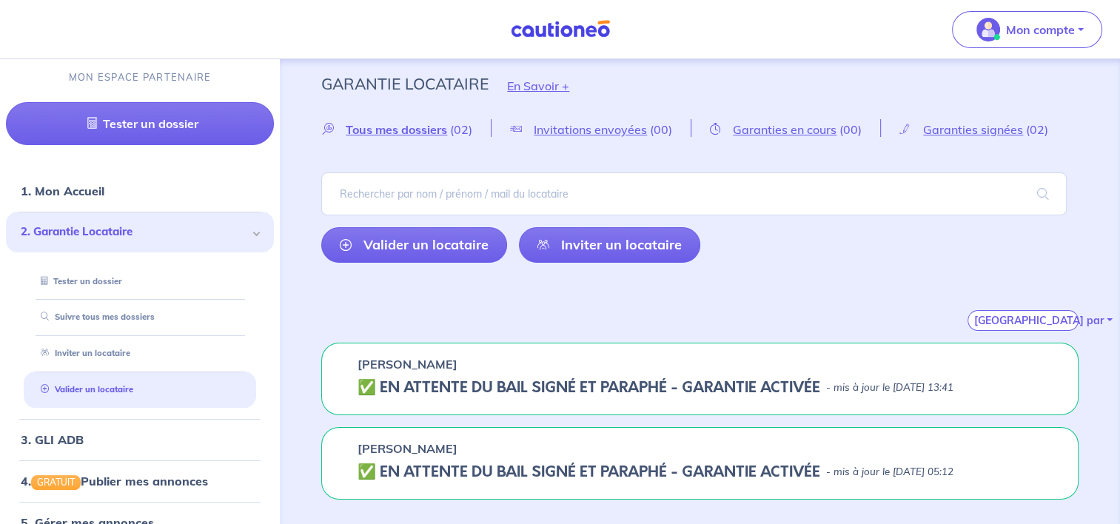
click at [653, 379] on h5 "✅️️️ EN ATTENTE DU BAIL SIGNÉ ET PARAPHÉ - GARANTIE ACTIVÉE" at bounding box center [589, 388] width 463 height 18
click at [654, 375] on div "[PERSON_NAME] ✅️️️ EN ATTENTE DU BAIL SIGNÉ ET PARAPHÉ - GARANTIE ACTIVÉE - mis…" at bounding box center [700, 379] width 758 height 73
drag, startPoint x: 654, startPoint y: 375, endPoint x: 706, endPoint y: 381, distance: 52.2
click at [706, 381] on h5 "✅️️️ EN ATTENTE DU BAIL SIGNÉ ET PARAPHÉ - GARANTIE ACTIVÉE" at bounding box center [589, 388] width 463 height 18
click at [714, 379] on h5 "✅️️️ EN ATTENTE DU BAIL SIGNÉ ET PARAPHÉ - GARANTIE ACTIVÉE" at bounding box center [589, 388] width 463 height 18
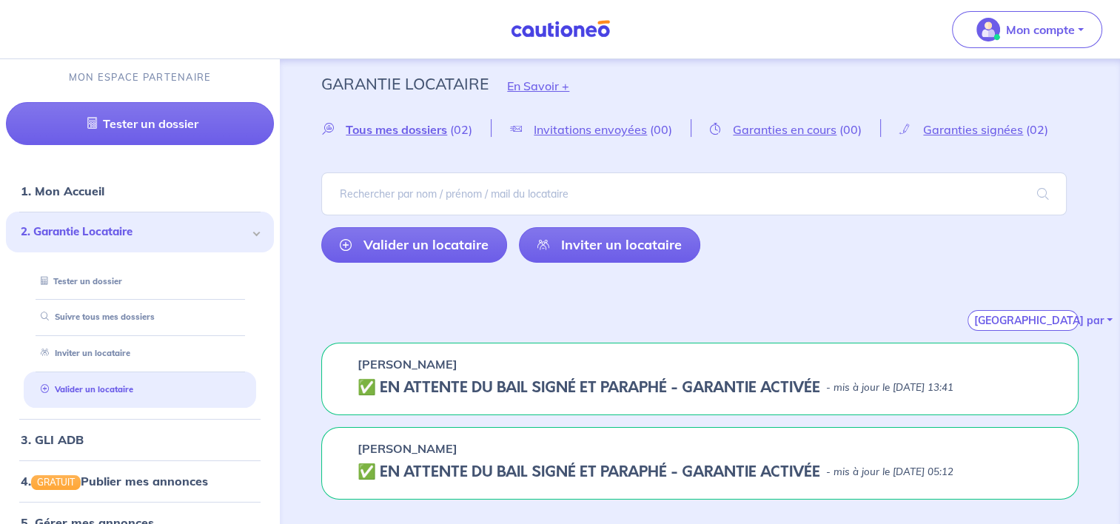
click at [716, 379] on h5 "✅️️️ EN ATTENTE DU BAIL SIGNÉ ET PARAPHÉ - GARANTIE ACTIVÉE" at bounding box center [589, 388] width 463 height 18
click at [940, 386] on p "- mis à jour le [DATE] 13:41" at bounding box center [889, 388] width 127 height 15
click at [683, 384] on h5 "✅️️️ EN ATTENTE DU BAIL SIGNÉ ET PARAPHÉ - GARANTIE ACTIVÉE" at bounding box center [589, 388] width 463 height 18
click at [398, 379] on h5 "✅️️️ EN ATTENTE DU BAIL SIGNÉ ET PARAPHÉ - GARANTIE ACTIVÉE" at bounding box center [589, 388] width 463 height 18
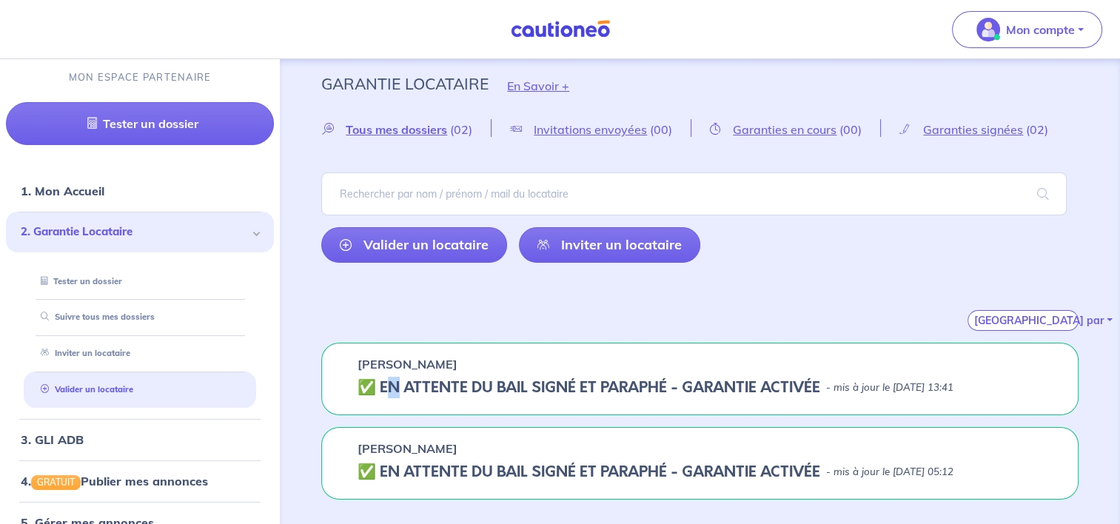
click at [398, 379] on h5 "✅️️️ EN ATTENTE DU BAIL SIGNÉ ET PARAPHÉ - GARANTIE ACTIVÉE" at bounding box center [589, 388] width 463 height 18
click at [364, 385] on h5 "✅️️️ EN ATTENTE DU BAIL SIGNÉ ET PARAPHÉ - GARANTIE ACTIVÉE" at bounding box center [589, 388] width 463 height 18
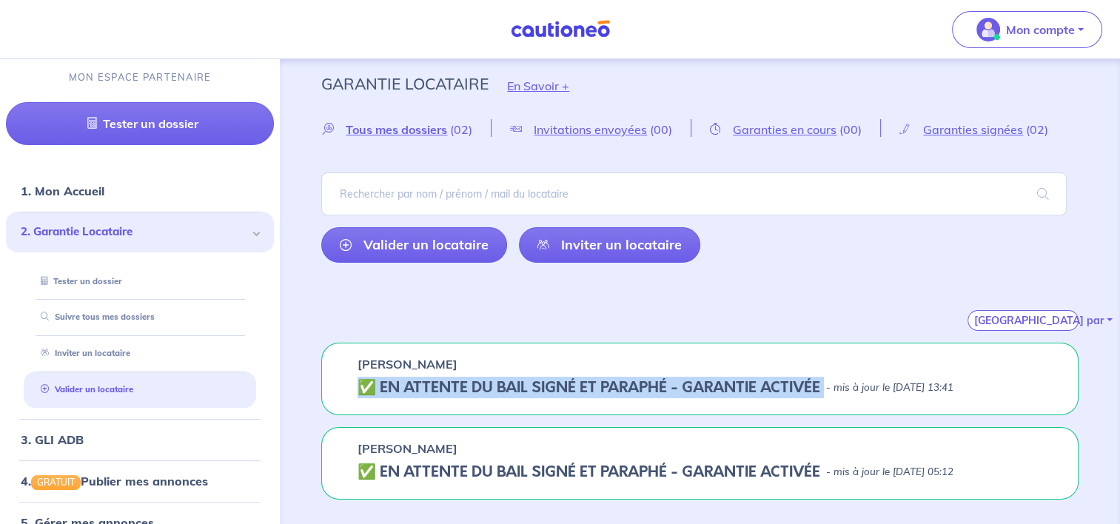
click at [364, 385] on h5 "✅️️️ EN ATTENTE DU BAIL SIGNÉ ET PARAPHÉ - GARANTIE ACTIVÉE" at bounding box center [589, 388] width 463 height 18
click at [421, 381] on h5 "✅️️️ EN ATTENTE DU BAIL SIGNÉ ET PARAPHÉ - GARANTIE ACTIVÉE" at bounding box center [589, 388] width 463 height 18
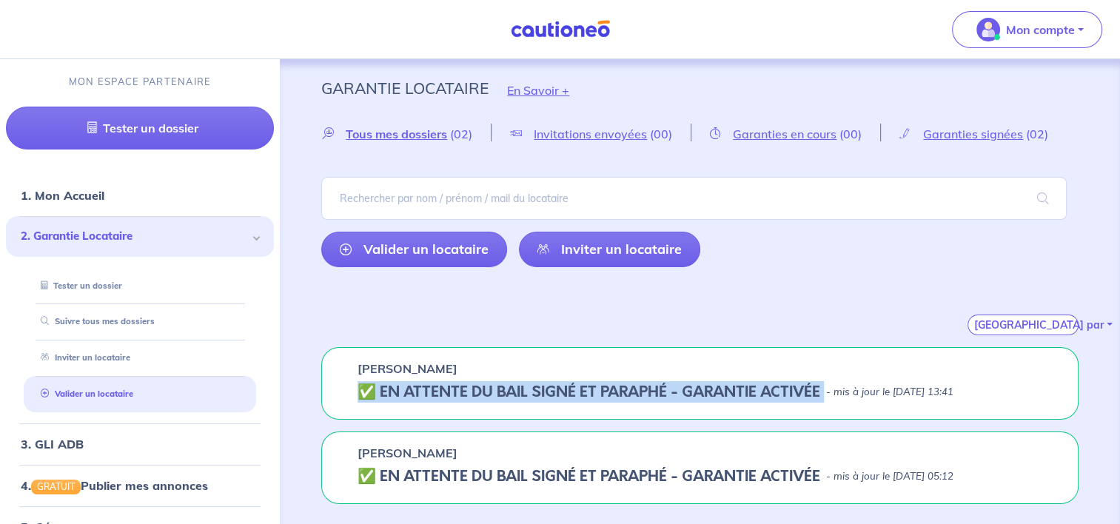
scroll to position [0, 0]
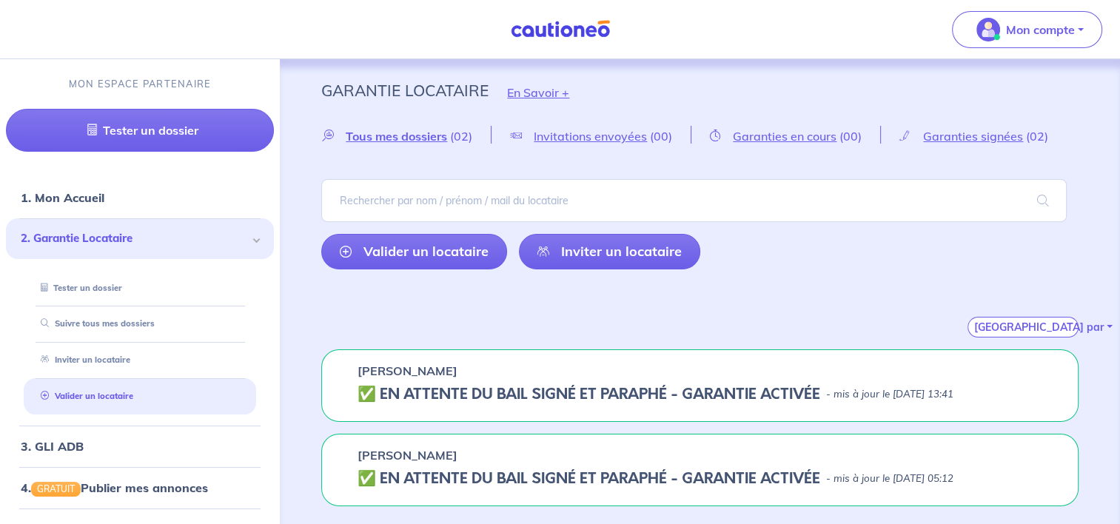
click at [408, 366] on p "[PERSON_NAME]" at bounding box center [408, 371] width 100 height 18
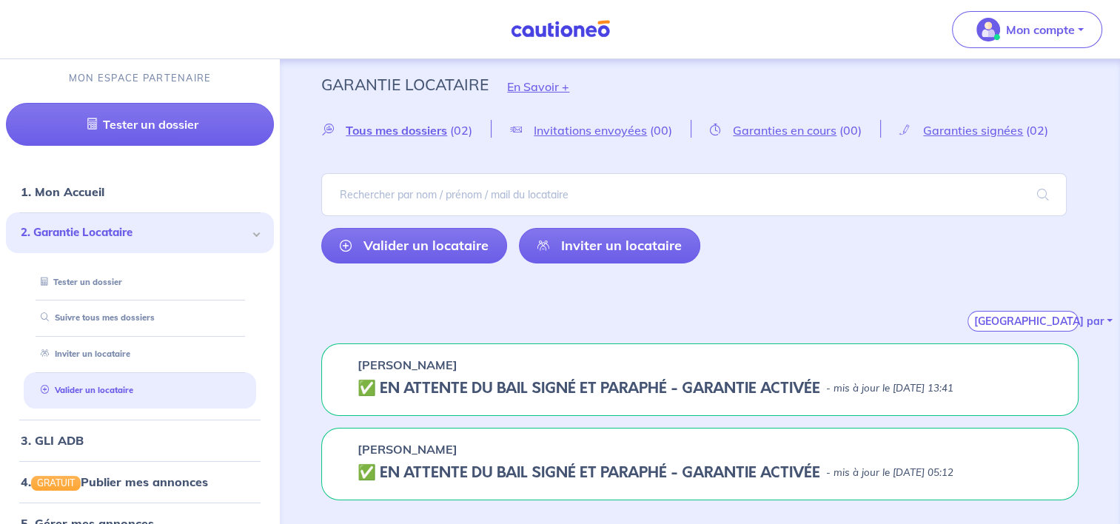
scroll to position [7, 0]
click at [779, 388] on h5 "✅️️️ EN ATTENTE DU BAIL SIGNÉ ET PARAPHÉ - GARANTIE ACTIVÉE" at bounding box center [589, 388] width 463 height 18
click at [817, 382] on h5 "✅️️️ EN ATTENTE DU BAIL SIGNÉ ET PARAPHÉ - GARANTIE ACTIVÉE" at bounding box center [589, 388] width 463 height 18
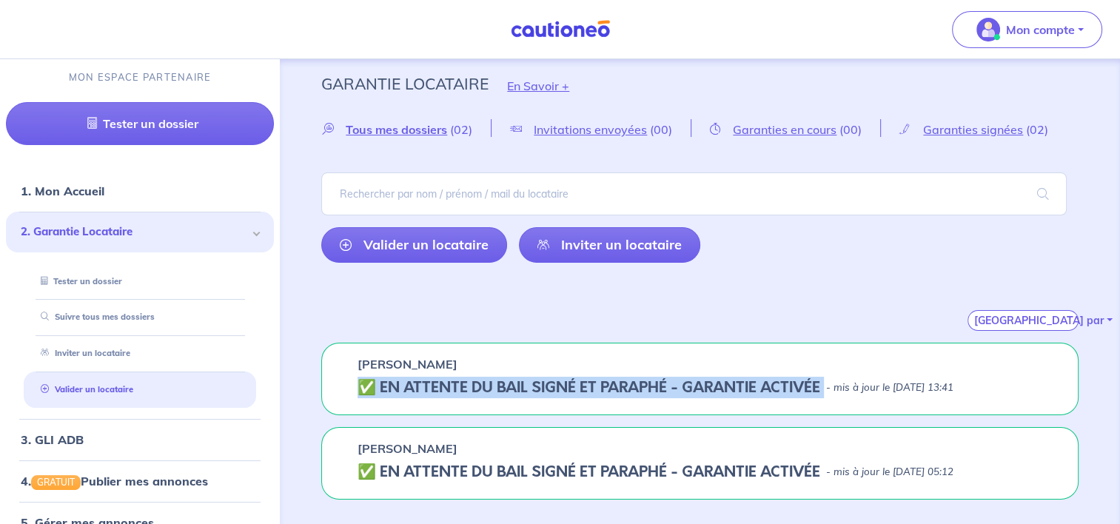
click at [817, 383] on h5 "✅️️️ EN ATTENTE DU BAIL SIGNÉ ET PARAPHÉ - GARANTIE ACTIVÉE" at bounding box center [589, 388] width 463 height 18
drag, startPoint x: 817, startPoint y: 383, endPoint x: 786, endPoint y: 385, distance: 31.2
click at [786, 385] on h5 "✅️️️ EN ATTENTE DU BAIL SIGNÉ ET PARAPHÉ - GARANTIE ACTIVÉE" at bounding box center [589, 388] width 463 height 18
click at [495, 392] on h5 "✅️️️ EN ATTENTE DU BAIL SIGNÉ ET PARAPHÉ - GARANTIE ACTIVÉE" at bounding box center [589, 388] width 463 height 18
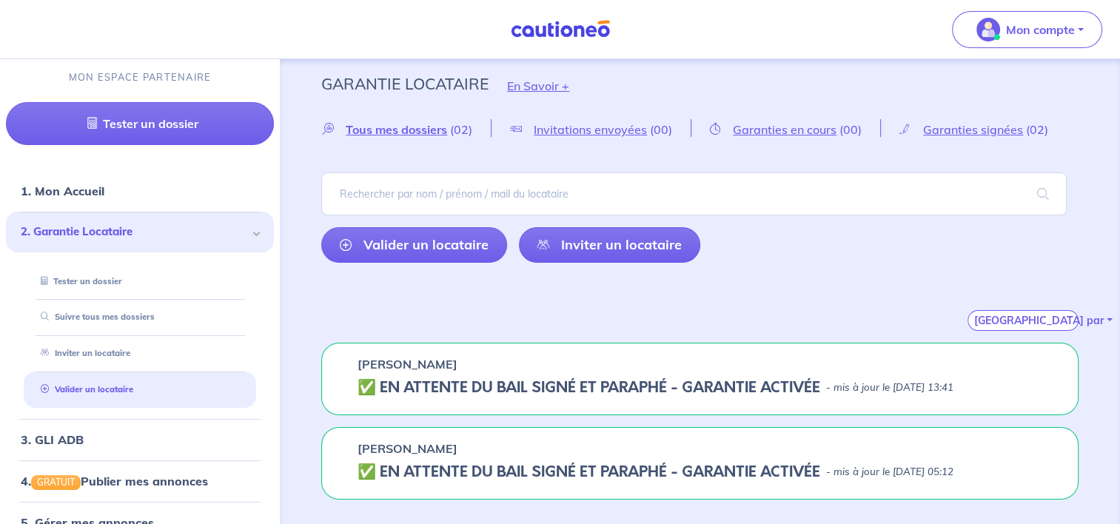
click at [399, 386] on h5 "✅️️️ EN ATTENTE DU BAIL SIGNÉ ET PARAPHÉ - GARANTIE ACTIVÉE" at bounding box center [589, 388] width 463 height 18
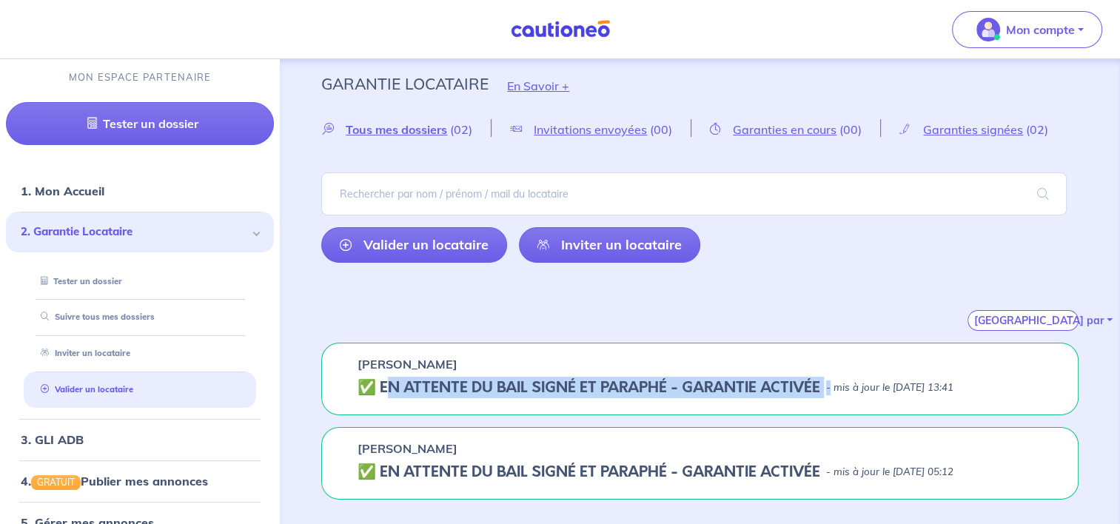
drag, startPoint x: 389, startPoint y: 385, endPoint x: 832, endPoint y: 383, distance: 442.8
click at [832, 383] on div "✅️️️ EN ATTENTE DU BAIL SIGNÉ ET PARAPHÉ - GARANTIE ACTIVÉE - mis à jour le [DA…" at bounding box center [700, 388] width 685 height 18
drag, startPoint x: 832, startPoint y: 383, endPoint x: 754, endPoint y: 385, distance: 78.5
click at [767, 382] on h5 "✅️️️ EN ATTENTE DU BAIL SIGNÉ ET PARAPHÉ - GARANTIE ACTIVÉE" at bounding box center [589, 388] width 463 height 18
click at [578, 398] on div "[PERSON_NAME] ✅️️️ EN ATTENTE DU BAIL SIGNÉ ET PARAPHÉ - GARANTIE ACTIVÉE - mis…" at bounding box center [700, 379] width 758 height 73
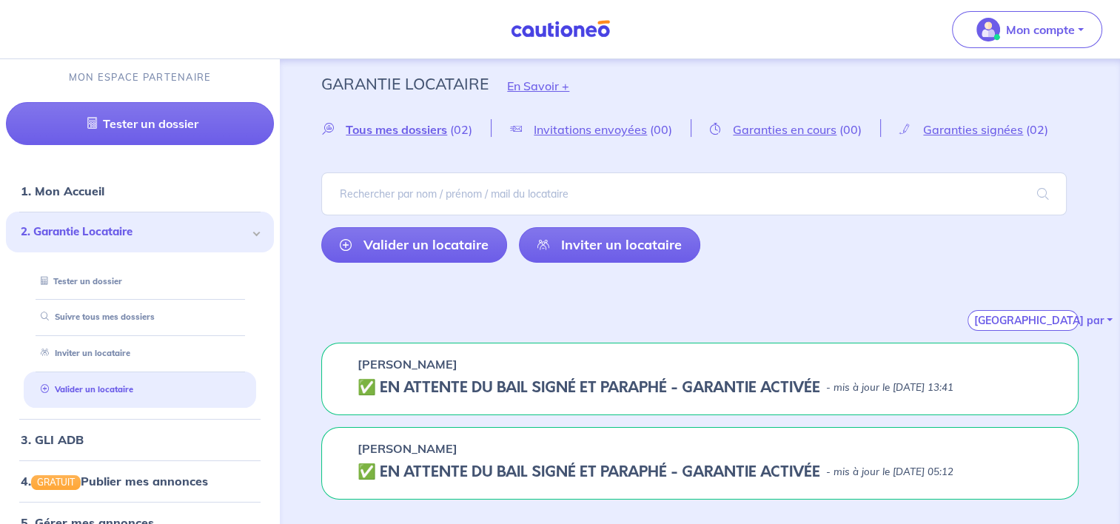
click at [548, 387] on h5 "✅️️️ EN ATTENTE DU BAIL SIGNÉ ET PARAPHÉ - GARANTIE ACTIVÉE" at bounding box center [589, 388] width 463 height 18
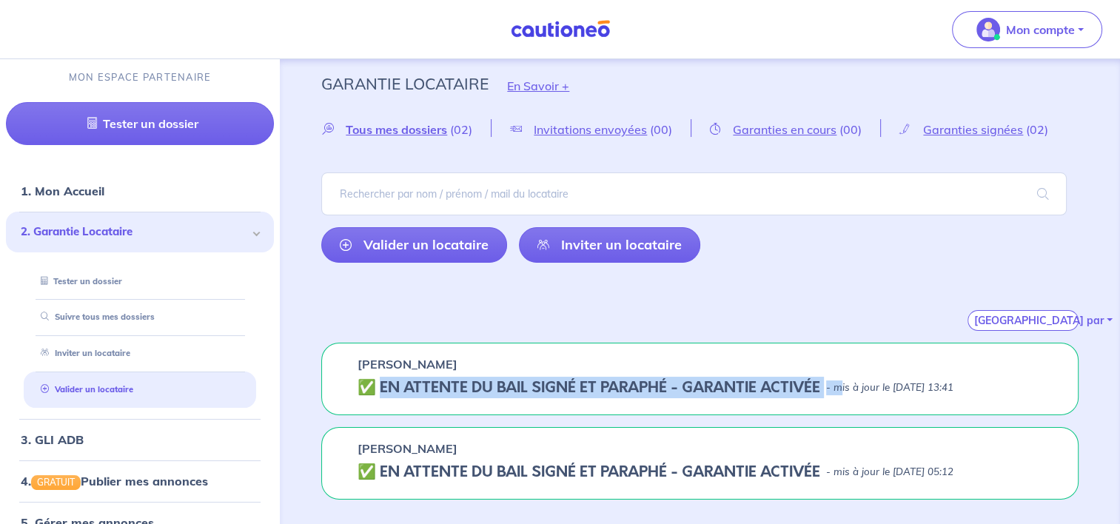
drag, startPoint x: 383, startPoint y: 387, endPoint x: 844, endPoint y: 376, distance: 461.4
click at [844, 376] on div "[PERSON_NAME] ✅️️️ EN ATTENTE DU BAIL SIGNÉ ET PARAPHÉ - GARANTIE ACTIVÉE - mis…" at bounding box center [700, 379] width 758 height 73
drag, startPoint x: 844, startPoint y: 376, endPoint x: 789, endPoint y: 384, distance: 55.4
click at [791, 384] on h5 "✅️️️ EN ATTENTE DU BAIL SIGNÉ ET PARAPHÉ - GARANTIE ACTIVÉE" at bounding box center [589, 388] width 463 height 18
click at [467, 382] on h5 "✅️️️ EN ATTENTE DU BAIL SIGNÉ ET PARAPHÉ - GARANTIE ACTIVÉE" at bounding box center [589, 388] width 463 height 18
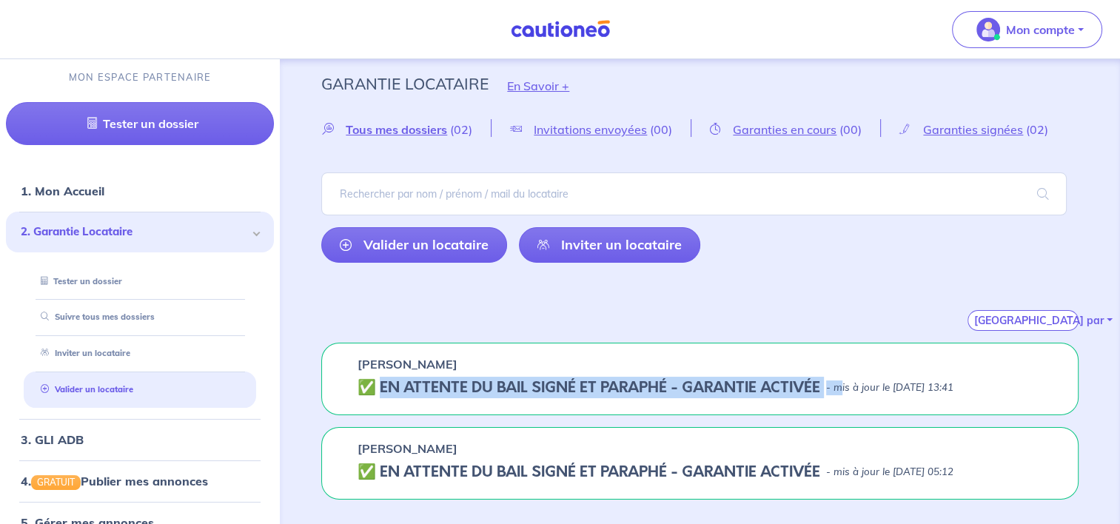
click at [387, 385] on h5 "✅️️️ EN ATTENTE DU BAIL SIGNÉ ET PARAPHÉ - GARANTIE ACTIVÉE" at bounding box center [589, 388] width 463 height 18
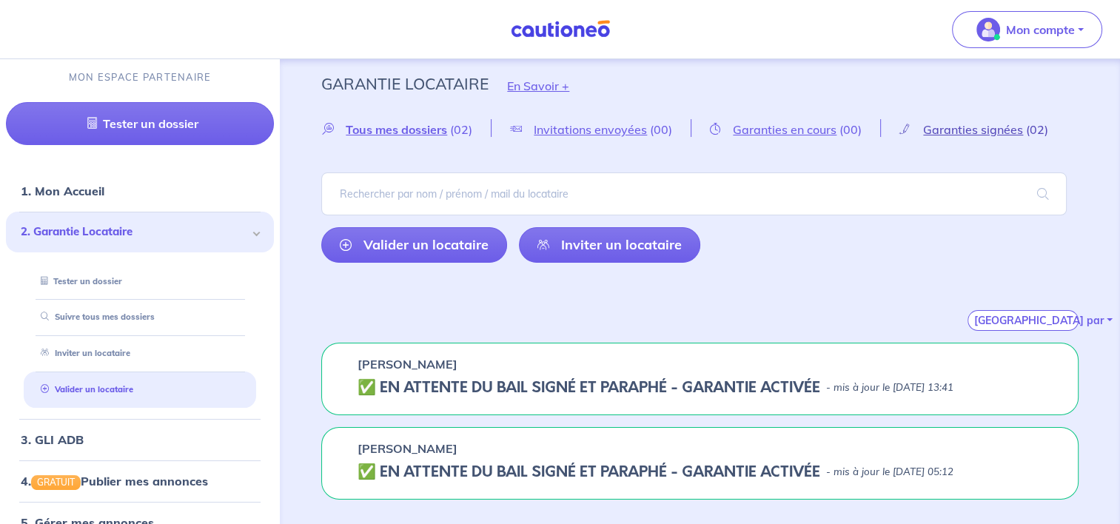
click at [970, 124] on span "Garanties signées" at bounding box center [973, 129] width 100 height 15
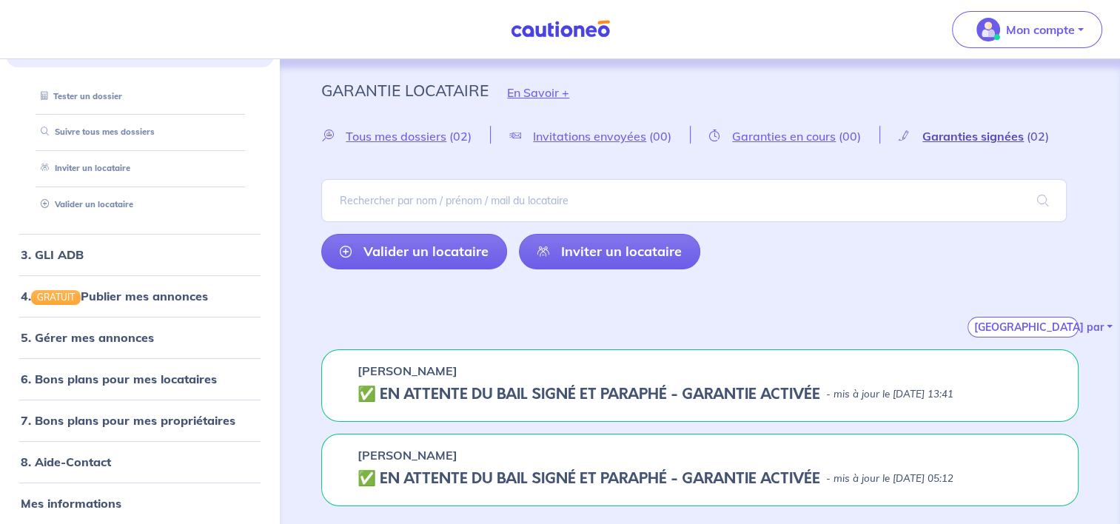
click at [944, 139] on span "Garanties signées" at bounding box center [973, 136] width 101 height 15
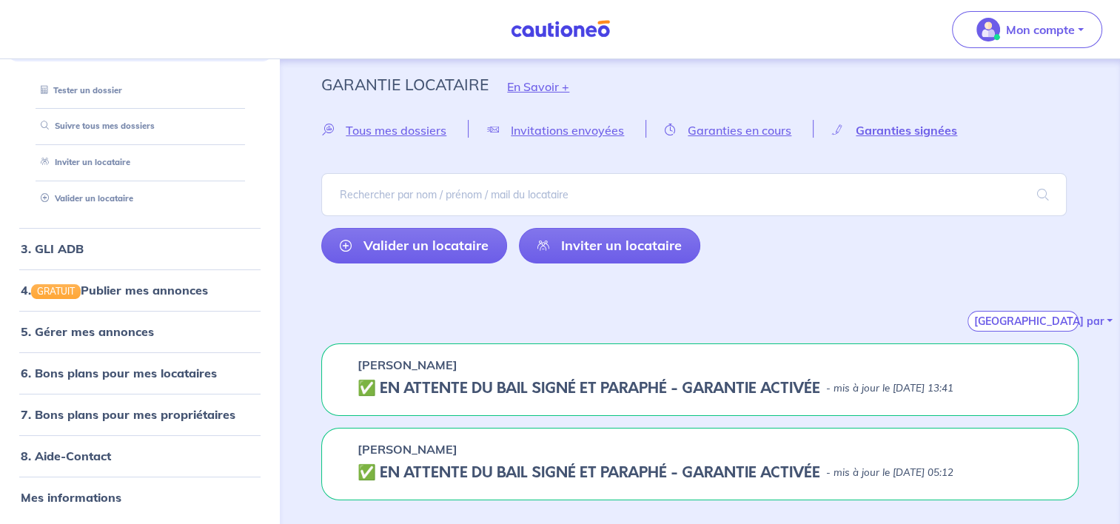
scroll to position [7, 0]
click at [877, 384] on p "- mis à jour le [DATE] 13:41" at bounding box center [889, 388] width 127 height 15
click at [818, 467] on h5 "✅️️️ EN ATTENTE DU BAIL SIGNÉ ET PARAPHÉ - GARANTIE ACTIVÉE" at bounding box center [589, 473] width 463 height 18
click at [646, 384] on h5 "✅️️️ EN ATTENTE DU BAIL SIGNÉ ET PARAPHÉ - GARANTIE ACTIVÉE" at bounding box center [589, 388] width 463 height 18
click at [101, 130] on link "Suivre tous mes dossiers" at bounding box center [94, 125] width 118 height 10
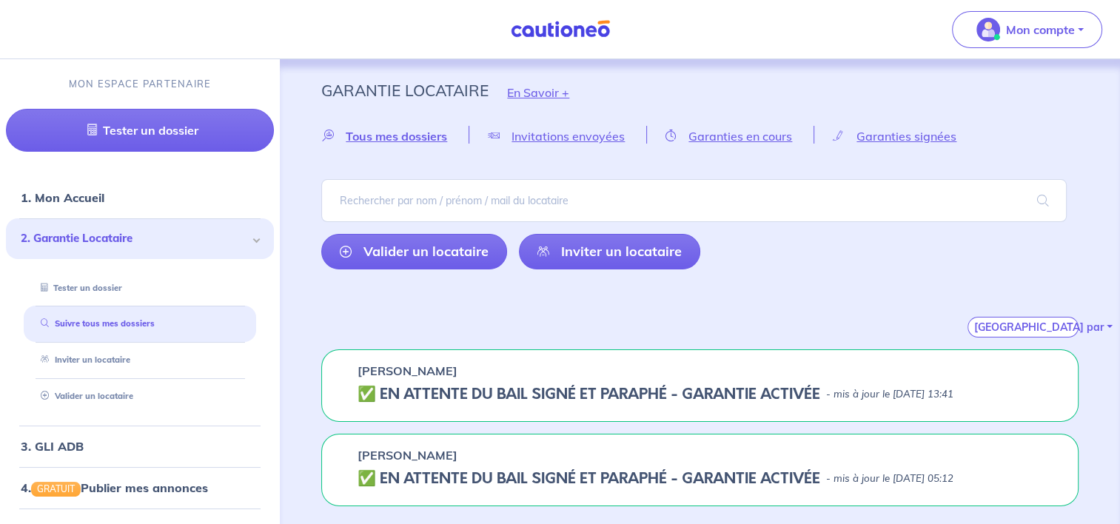
click at [443, 387] on h5 "✅️️️ EN ATTENTE DU BAIL SIGNÉ ET PARAPHÉ - GARANTIE ACTIVÉE" at bounding box center [589, 395] width 463 height 18
click at [444, 387] on h5 "✅️️️ EN ATTENTE DU BAIL SIGNÉ ET PARAPHÉ - GARANTIE ACTIVÉE" at bounding box center [589, 395] width 463 height 18
drag, startPoint x: 444, startPoint y: 387, endPoint x: 377, endPoint y: 390, distance: 67.4
click at [392, 386] on h5 "✅️️️ EN ATTENTE DU BAIL SIGNÉ ET PARAPHÉ - GARANTIE ACTIVÉE" at bounding box center [589, 395] width 463 height 18
click at [367, 392] on h5 "✅️️️ EN ATTENTE DU BAIL SIGNÉ ET PARAPHÉ - GARANTIE ACTIVÉE" at bounding box center [589, 395] width 463 height 18
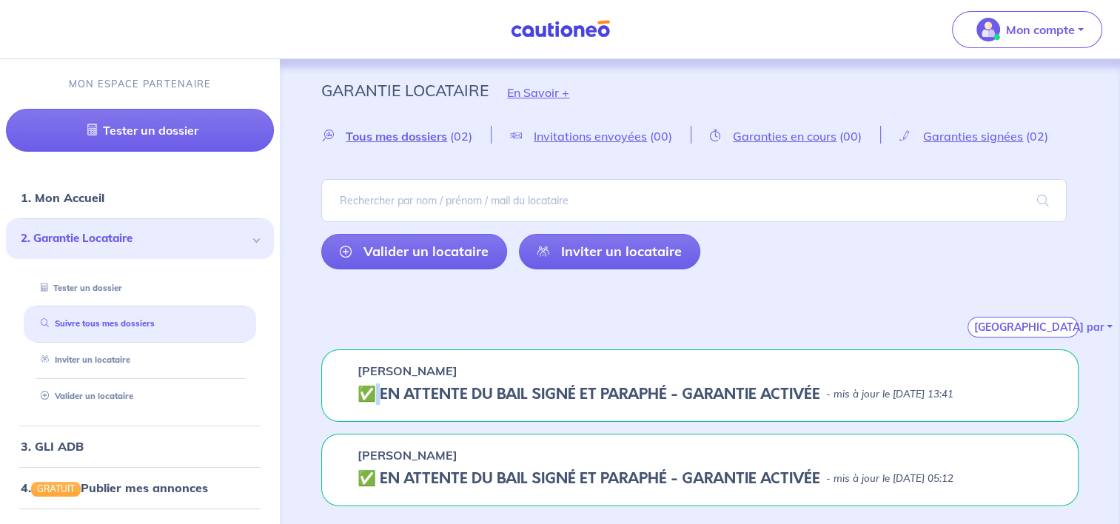
click at [367, 392] on h5 "✅️️️ EN ATTENTE DU BAIL SIGNÉ ET PARAPHÉ - GARANTIE ACTIVÉE" at bounding box center [589, 395] width 463 height 18
click at [367, 372] on p "[PERSON_NAME]" at bounding box center [408, 371] width 100 height 18
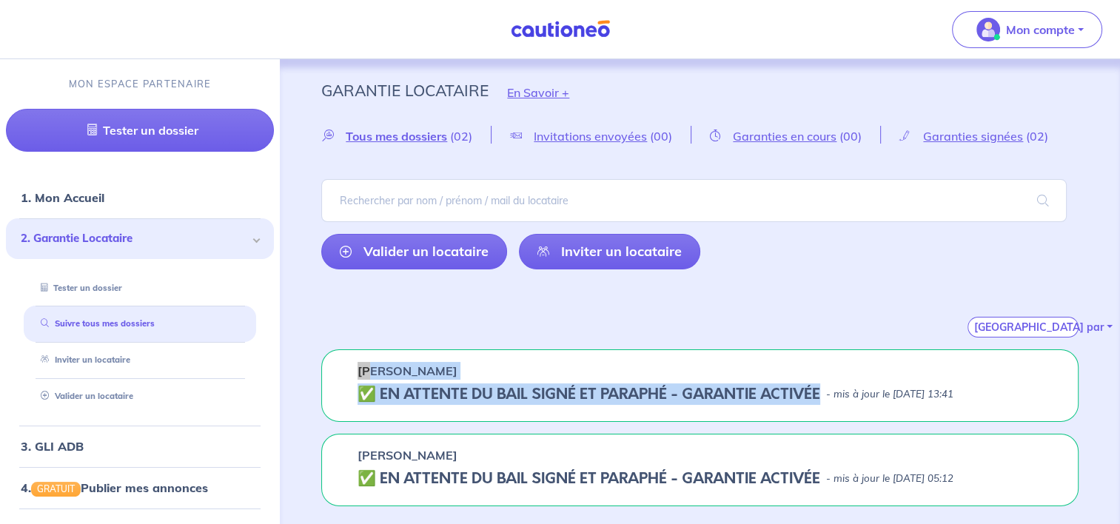
drag, startPoint x: 367, startPoint y: 372, endPoint x: 762, endPoint y: 392, distance: 395.1
click at [762, 392] on div "[PERSON_NAME] ✅️️️ EN ATTENTE DU BAIL SIGNÉ ET PARAPHÉ - GARANTIE ACTIVÉE - mis…" at bounding box center [700, 386] width 758 height 73
drag, startPoint x: 762, startPoint y: 392, endPoint x: 690, endPoint y: 397, distance: 72.0
click at [691, 397] on h5 "✅️️️ EN ATTENTE DU BAIL SIGNÉ ET PARAPHÉ - GARANTIE ACTIVÉE" at bounding box center [589, 395] width 463 height 18
click at [690, 397] on h5 "✅️️️ EN ATTENTE DU BAIL SIGNÉ ET PARAPHÉ - GARANTIE ACTIVÉE" at bounding box center [589, 395] width 463 height 18
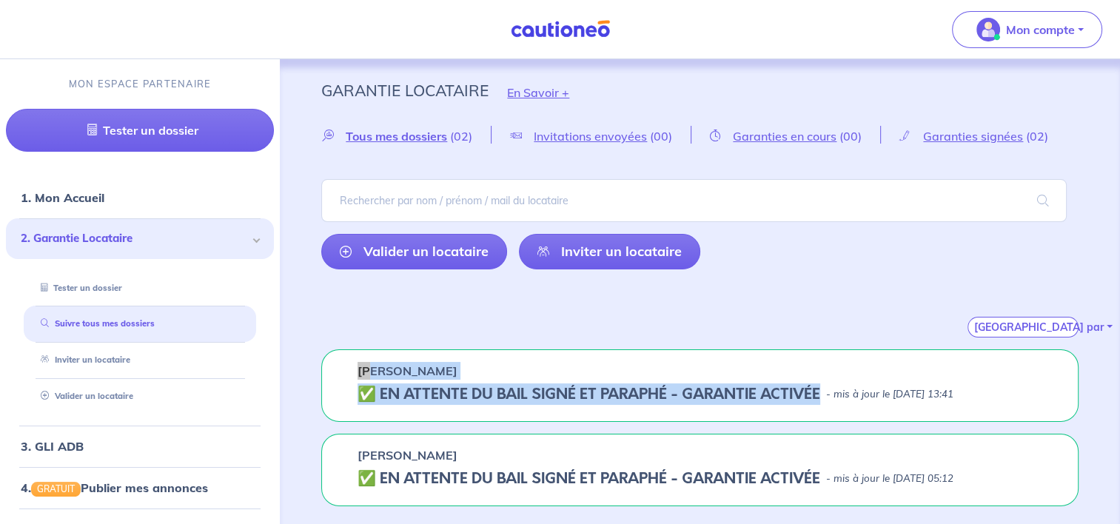
click at [690, 397] on h5 "✅️️️ EN ATTENTE DU BAIL SIGNÉ ET PARAPHÉ - GARANTIE ACTIVÉE" at bounding box center [589, 395] width 463 height 18
click at [637, 398] on h5 "✅️️️ EN ATTENTE DU BAIL SIGNÉ ET PARAPHÉ - GARANTIE ACTIVÉE" at bounding box center [589, 395] width 463 height 18
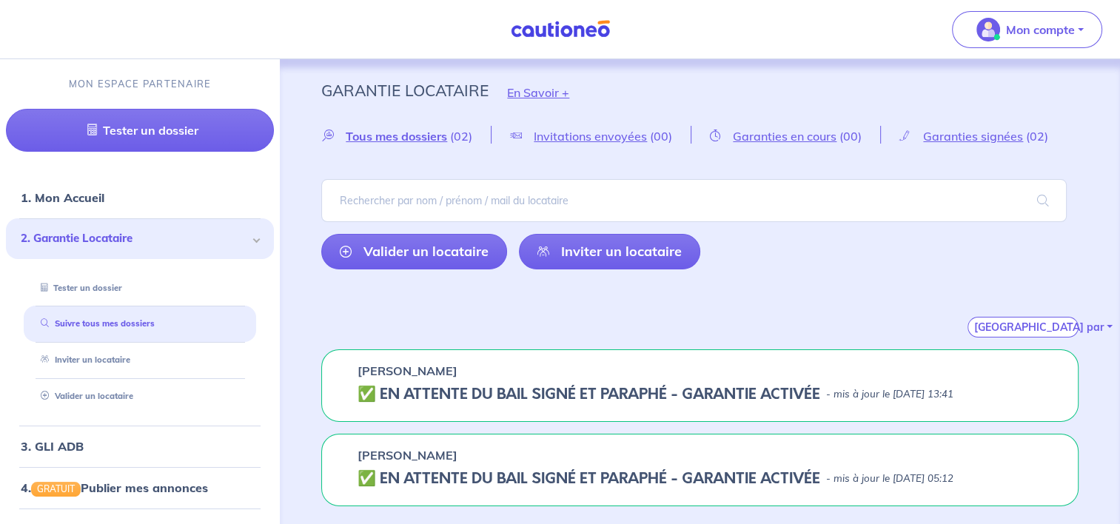
click at [512, 381] on div "[PERSON_NAME] ✅️️️ EN ATTENTE DU BAIL SIGNÉ ET PARAPHÉ - GARANTIE ACTIVÉE - mis…" at bounding box center [700, 386] width 758 height 73
click at [458, 381] on div "[PERSON_NAME] ✅️️️ EN ATTENTE DU BAIL SIGNÉ ET PARAPHÉ - GARANTIE ACTIVÉE - mis…" at bounding box center [700, 386] width 758 height 73
drag, startPoint x: 458, startPoint y: 381, endPoint x: 447, endPoint y: 389, distance: 14.4
click at [447, 389] on h5 "✅️️️ EN ATTENTE DU BAIL SIGNÉ ET PARAPHÉ - GARANTIE ACTIVÉE" at bounding box center [589, 395] width 463 height 18
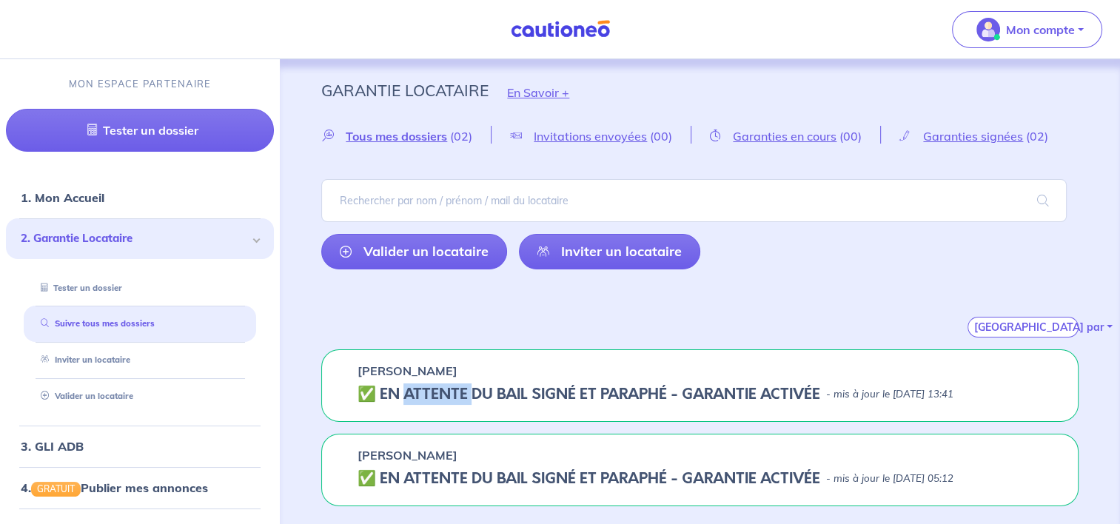
click at [447, 389] on h5 "✅️️️ EN ATTENTE DU BAIL SIGNÉ ET PARAPHÉ - GARANTIE ACTIVÉE" at bounding box center [589, 395] width 463 height 18
drag, startPoint x: 447, startPoint y: 389, endPoint x: 370, endPoint y: 385, distance: 77.1
click at [370, 386] on h5 "✅️️️ EN ATTENTE DU BAIL SIGNÉ ET PARAPHÉ - GARANTIE ACTIVÉE" at bounding box center [589, 395] width 463 height 18
click at [371, 399] on h5 "✅️️️ EN ATTENTE DU BAIL SIGNÉ ET PARAPHÉ - GARANTIE ACTIVÉE" at bounding box center [589, 395] width 463 height 18
click at [365, 392] on h5 "✅️️️ EN ATTENTE DU BAIL SIGNÉ ET PARAPHÉ - GARANTIE ACTIVÉE" at bounding box center [589, 395] width 463 height 18
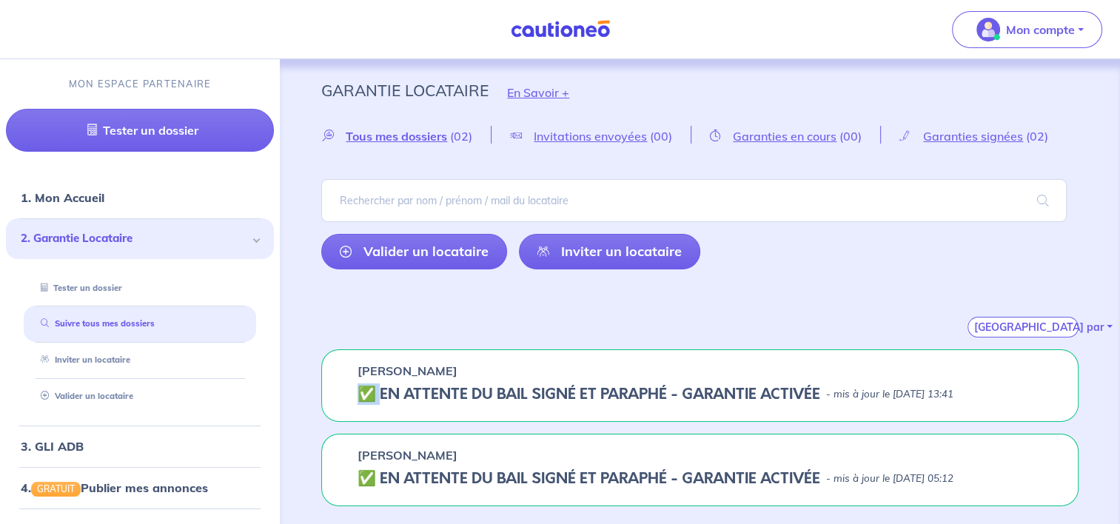
click at [365, 392] on h5 "✅️️️ EN ATTENTE DU BAIL SIGNÉ ET PARAPHÉ - GARANTIE ACTIVÉE" at bounding box center [589, 395] width 463 height 18
drag, startPoint x: 365, startPoint y: 392, endPoint x: 363, endPoint y: 367, distance: 25.3
click at [363, 367] on p "[PERSON_NAME]" at bounding box center [408, 371] width 100 height 18
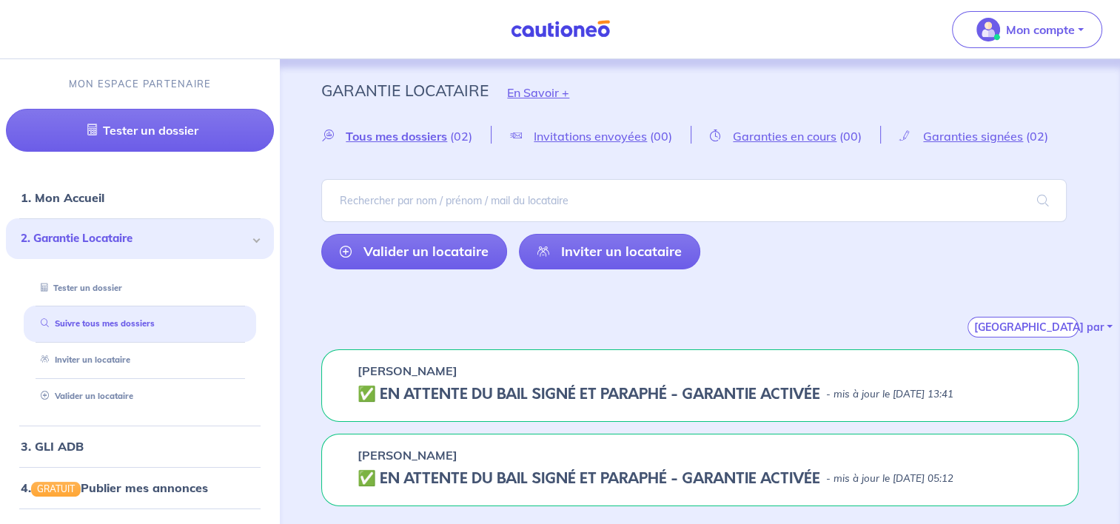
drag, startPoint x: 363, startPoint y: 367, endPoint x: 458, endPoint y: 404, distance: 101.5
click at [458, 404] on div "[PERSON_NAME] ✅️️️ EN ATTENTE DU BAIL SIGNÉ ET PARAPHÉ - GARANTIE ACTIVÉE - mis…" at bounding box center [700, 386] width 758 height 73
click at [405, 381] on div "[PERSON_NAME] ✅️️️ EN ATTENTE DU BAIL SIGNÉ ET PARAPHÉ - GARANTIE ACTIVÉE - mis…" at bounding box center [700, 386] width 758 height 73
click at [403, 381] on div "[PERSON_NAME] ✅️️️ EN ATTENTE DU BAIL SIGNÉ ET PARAPHÉ - GARANTIE ACTIVÉE - mis…" at bounding box center [700, 386] width 758 height 73
click at [604, 392] on h5 "✅️️️ EN ATTENTE DU BAIL SIGNÉ ET PARAPHÉ - GARANTIE ACTIVÉE" at bounding box center [589, 395] width 463 height 18
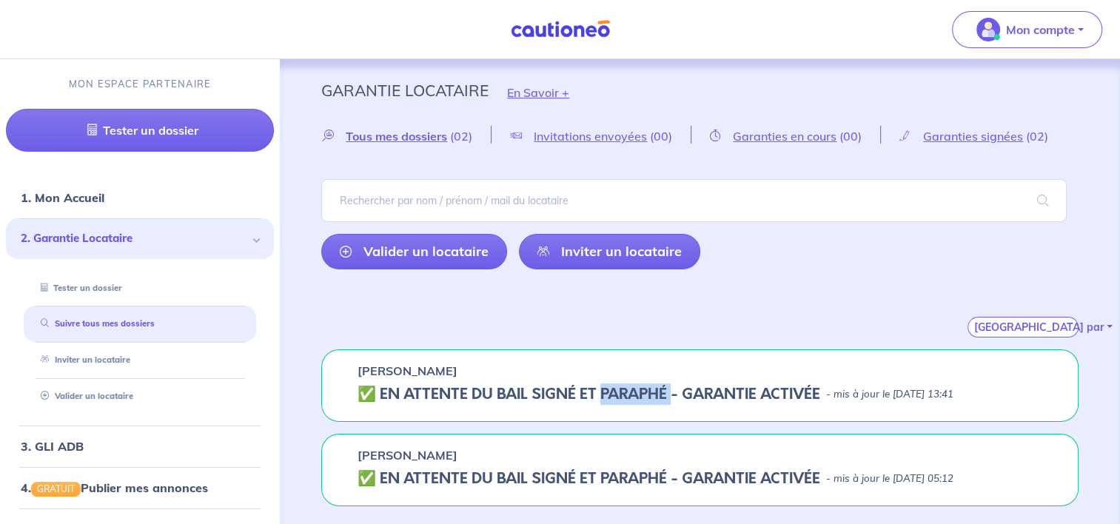
click at [604, 392] on h5 "✅️️️ EN ATTENTE DU BAIL SIGNÉ ET PARAPHÉ - GARANTIE ACTIVÉE" at bounding box center [589, 395] width 463 height 18
click at [480, 393] on h5 "✅️️️ EN ATTENTE DU BAIL SIGNÉ ET PARAPHÉ - GARANTIE ACTIVÉE" at bounding box center [589, 395] width 463 height 18
drag, startPoint x: 1011, startPoint y: 24, endPoint x: 1006, endPoint y: 56, distance: 33.0
click at [1012, 24] on p "Mon compte" at bounding box center [1040, 30] width 69 height 18
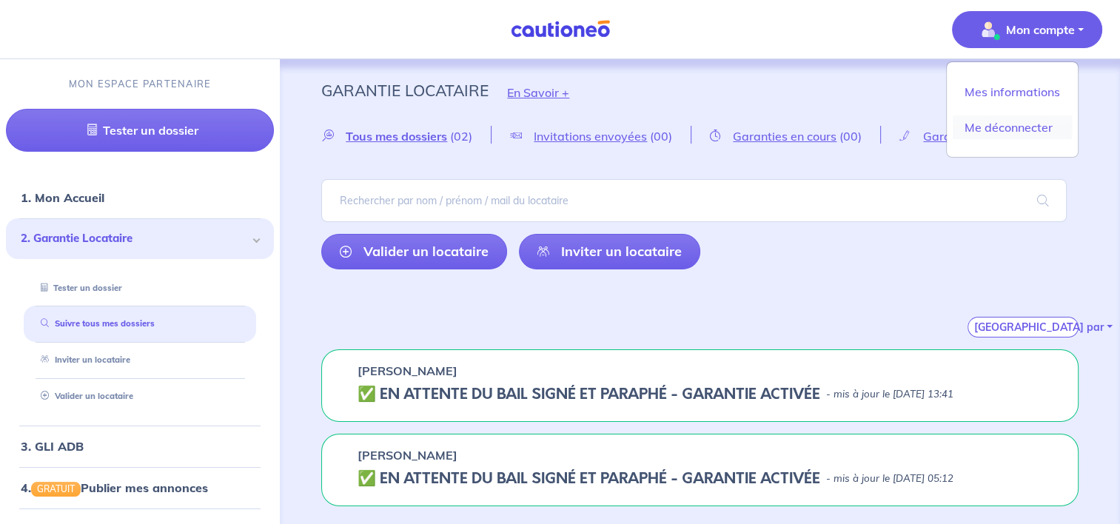
drag, startPoint x: 1005, startPoint y: 129, endPoint x: 720, endPoint y: 253, distance: 310.8
click at [1005, 127] on link "Me déconnecter" at bounding box center [1012, 128] width 119 height 24
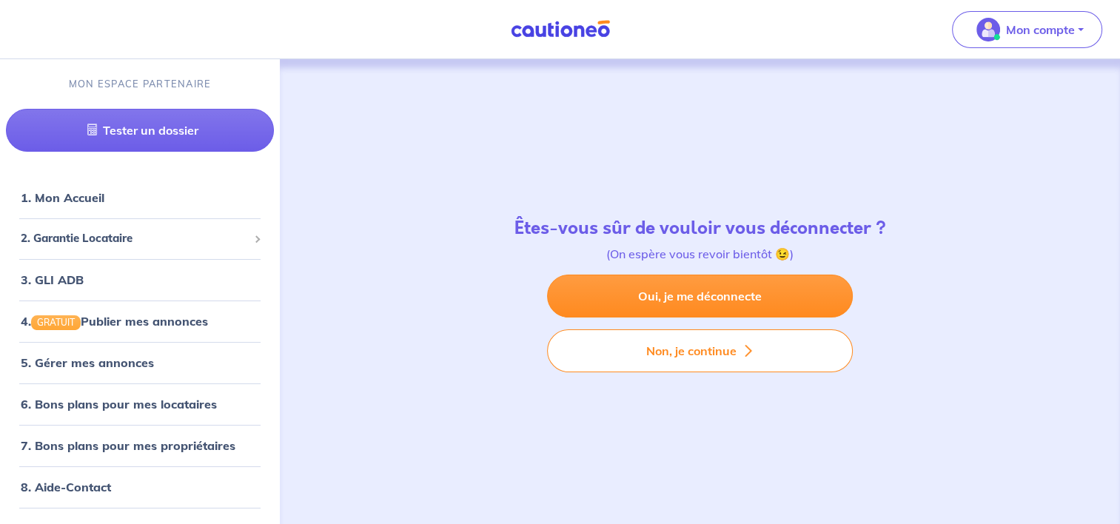
drag, startPoint x: 707, startPoint y: 302, endPoint x: 450, endPoint y: 376, distance: 267.4
click at [707, 304] on link "Oui, je me déconnecte" at bounding box center [700, 296] width 306 height 43
